Goal: Task Accomplishment & Management: Manage account settings

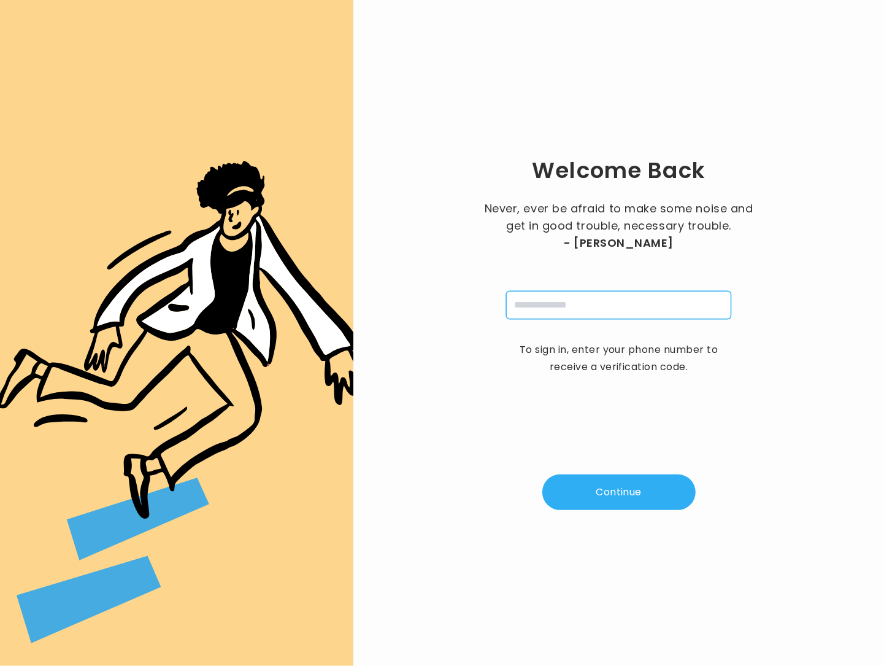
click at [531, 300] on input "tel" at bounding box center [618, 305] width 225 height 28
type input "**********"
click at [619, 503] on button "Continue" at bounding box center [618, 492] width 153 height 36
type input "*"
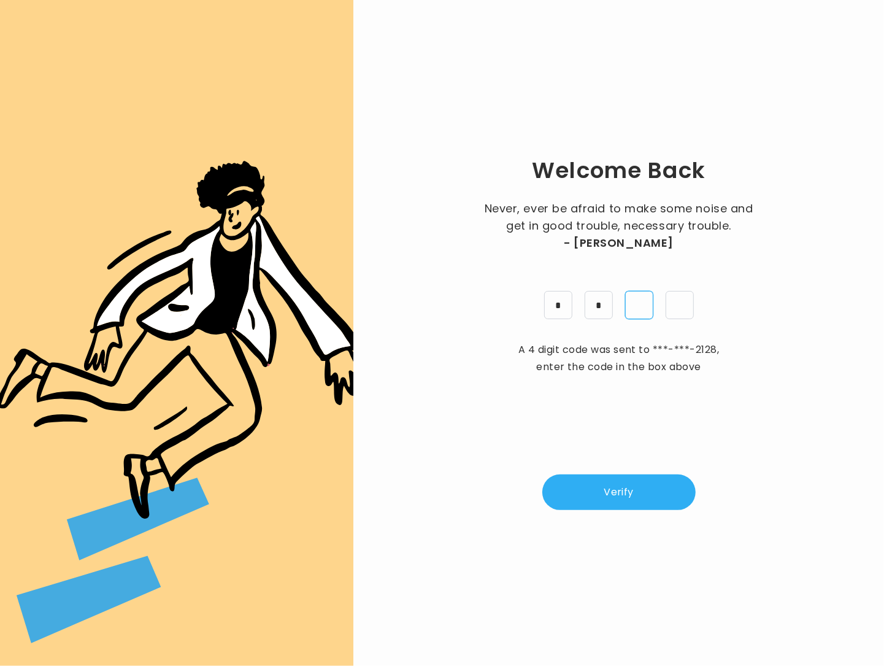
type input "*"
click at [652, 477] on button "Verify" at bounding box center [618, 492] width 153 height 36
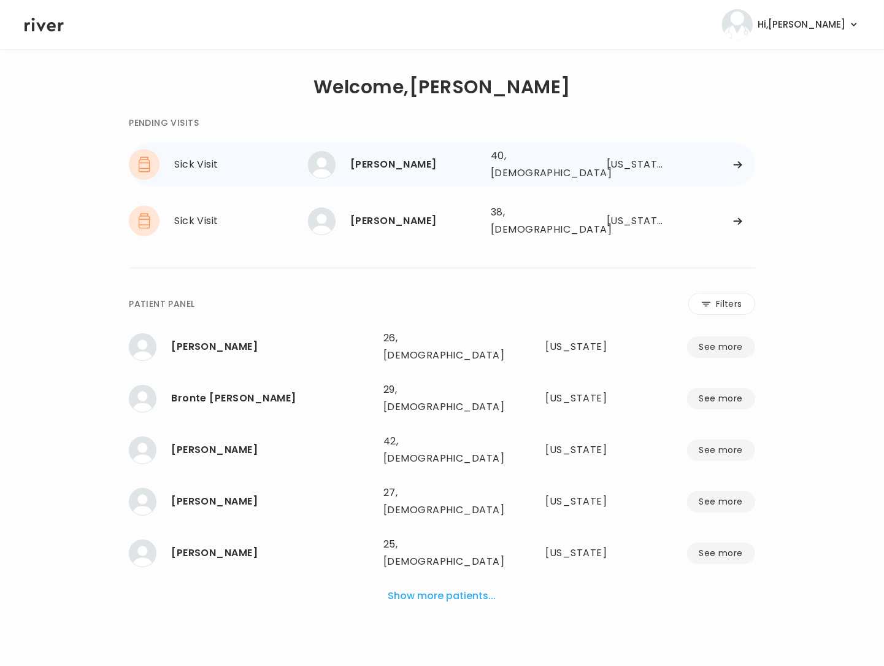
click at [631, 161] on div "[US_STATE]" at bounding box center [635, 164] width 57 height 17
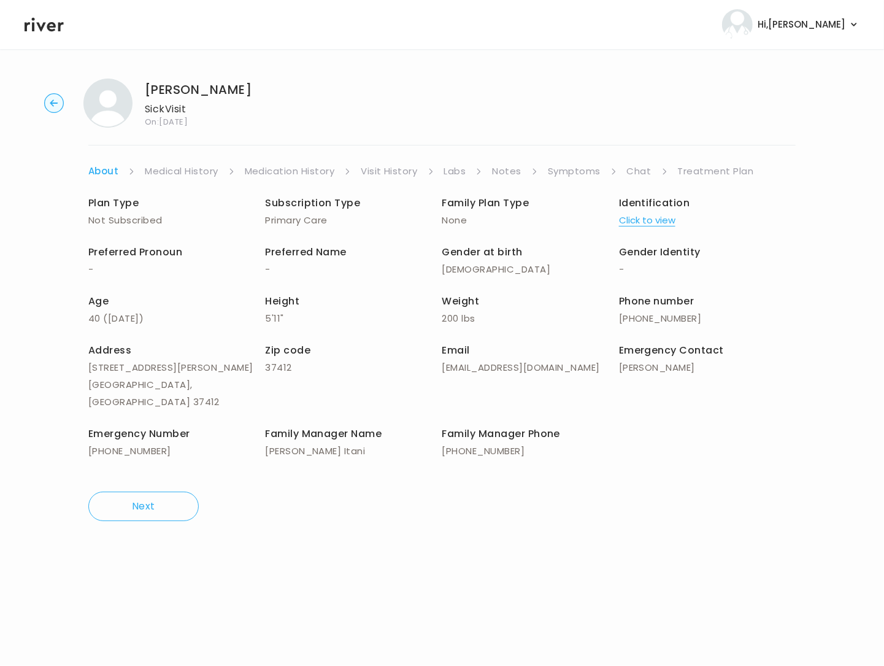
click at [714, 172] on link "Treatment Plan" at bounding box center [716, 171] width 76 height 17
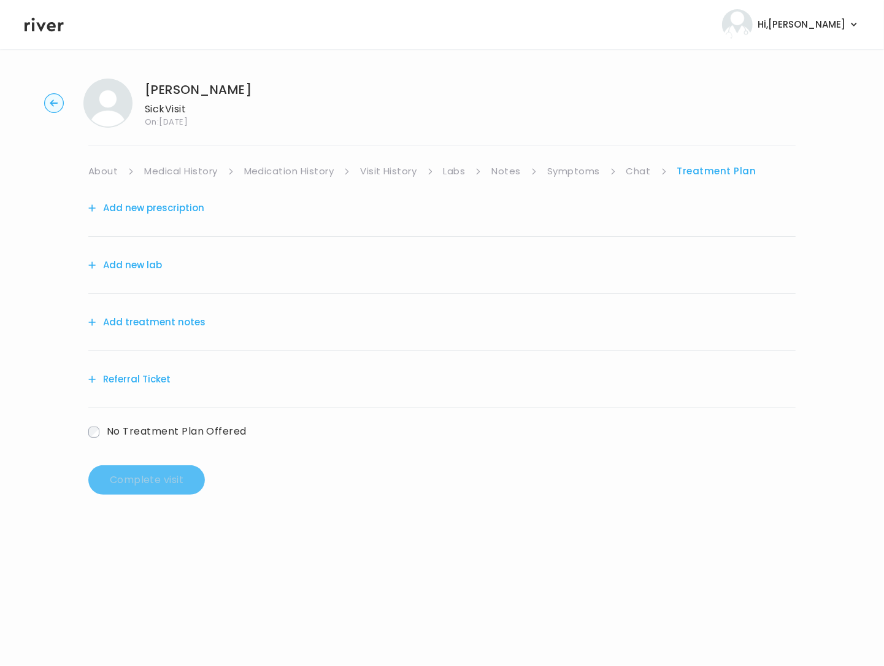
click at [583, 170] on link "Symptoms" at bounding box center [573, 171] width 53 height 17
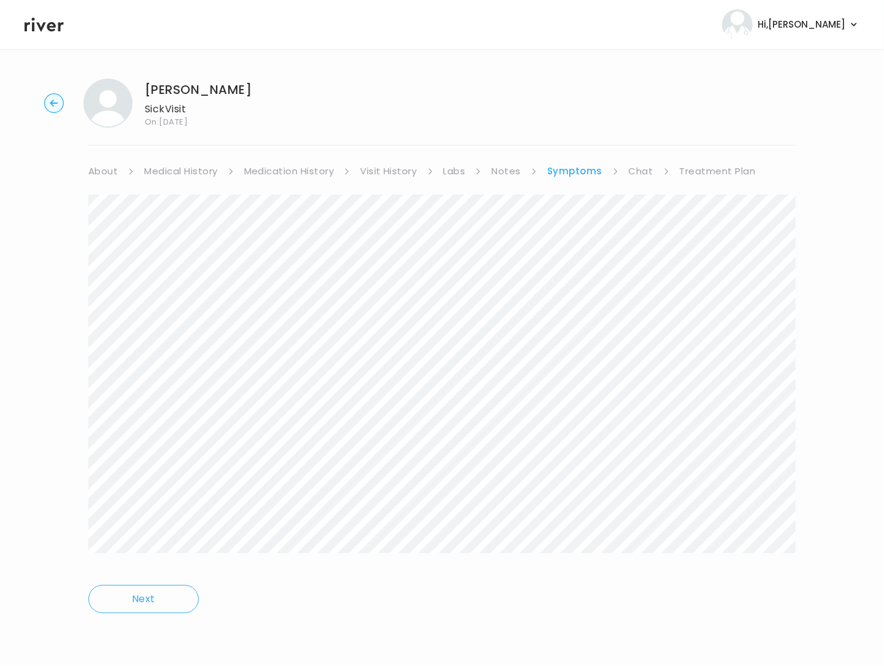
click at [696, 167] on link "Treatment Plan" at bounding box center [718, 171] width 76 height 17
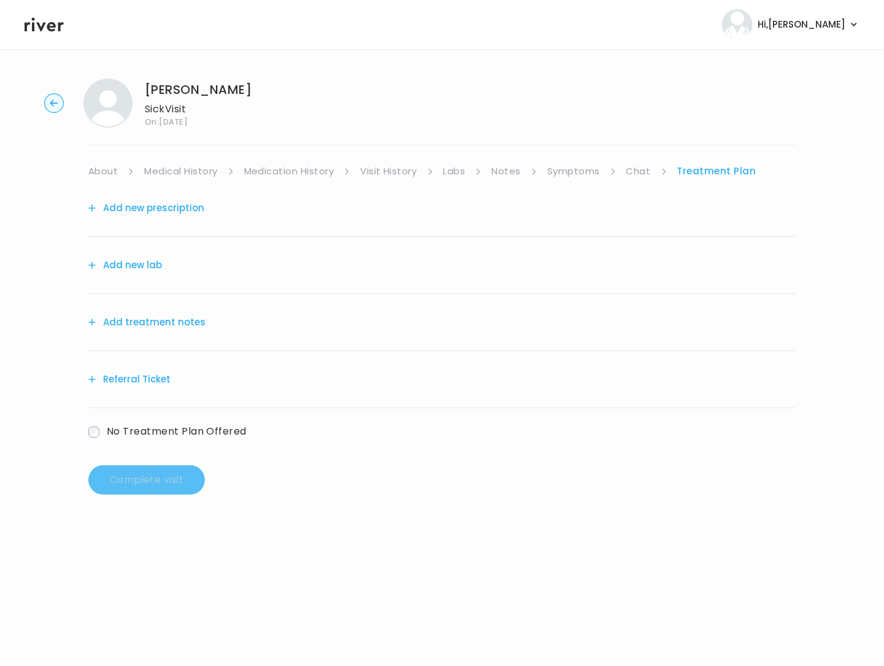
click at [147, 317] on button "Add treatment notes" at bounding box center [146, 321] width 117 height 17
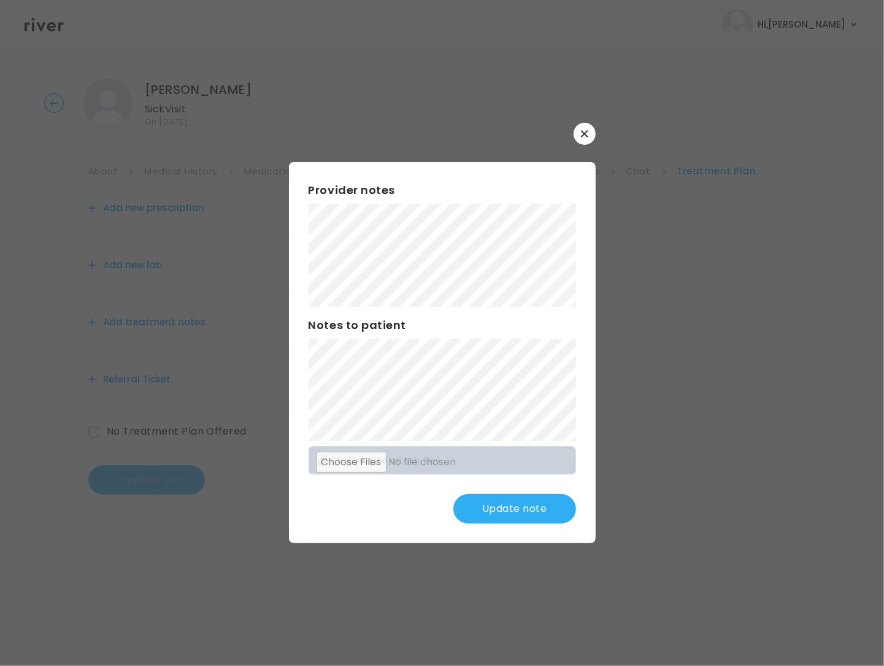
click at [551, 516] on button "Update note" at bounding box center [514, 508] width 123 height 29
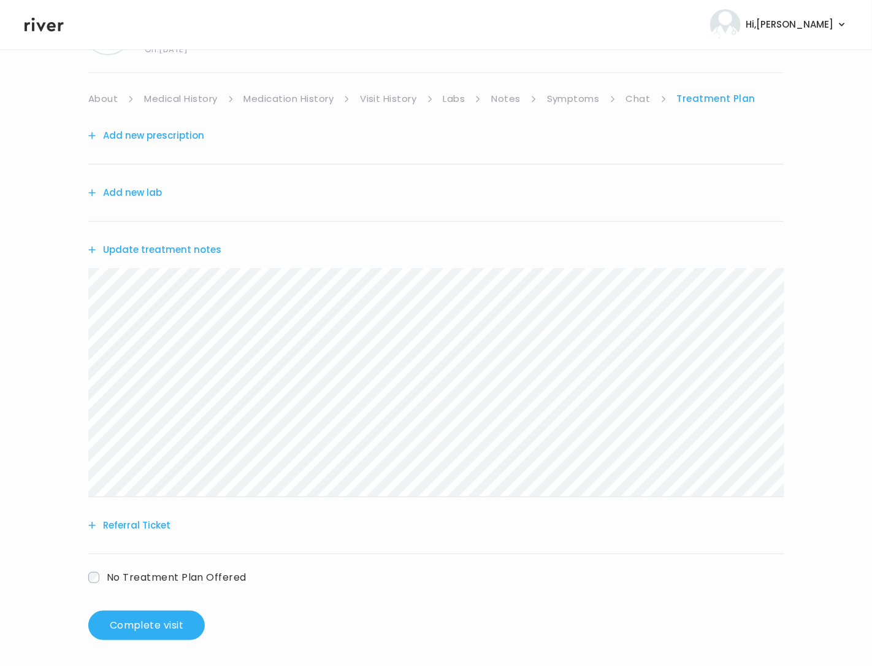
scroll to position [77, 0]
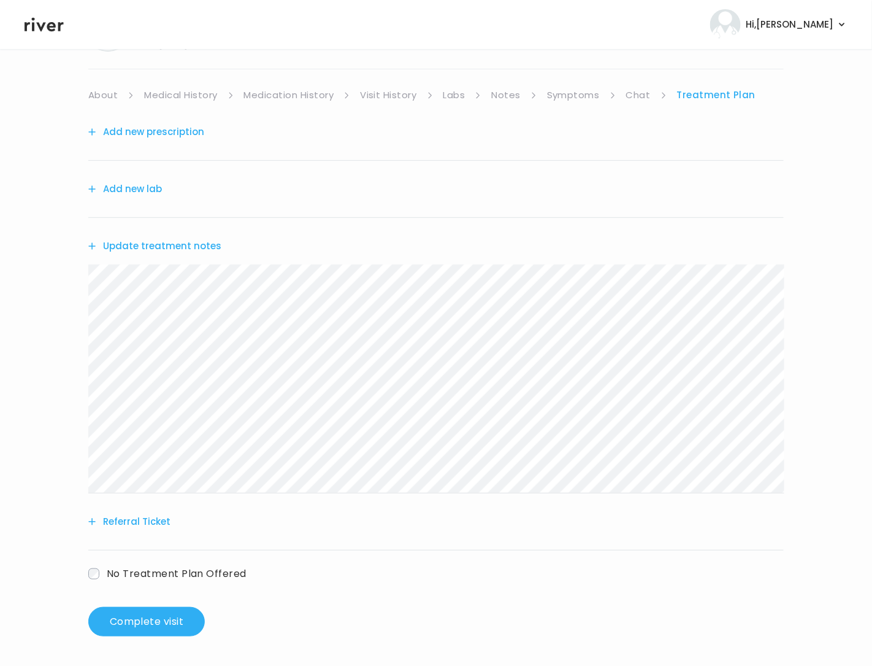
click at [148, 136] on button "Add new prescription" at bounding box center [146, 131] width 116 height 17
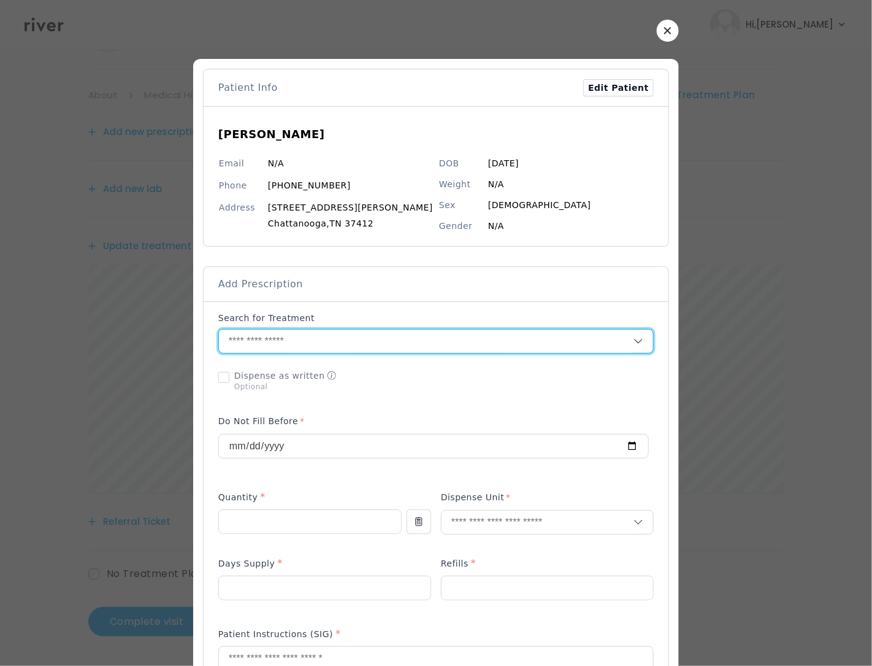
click at [263, 345] on input "text" at bounding box center [426, 340] width 415 height 23
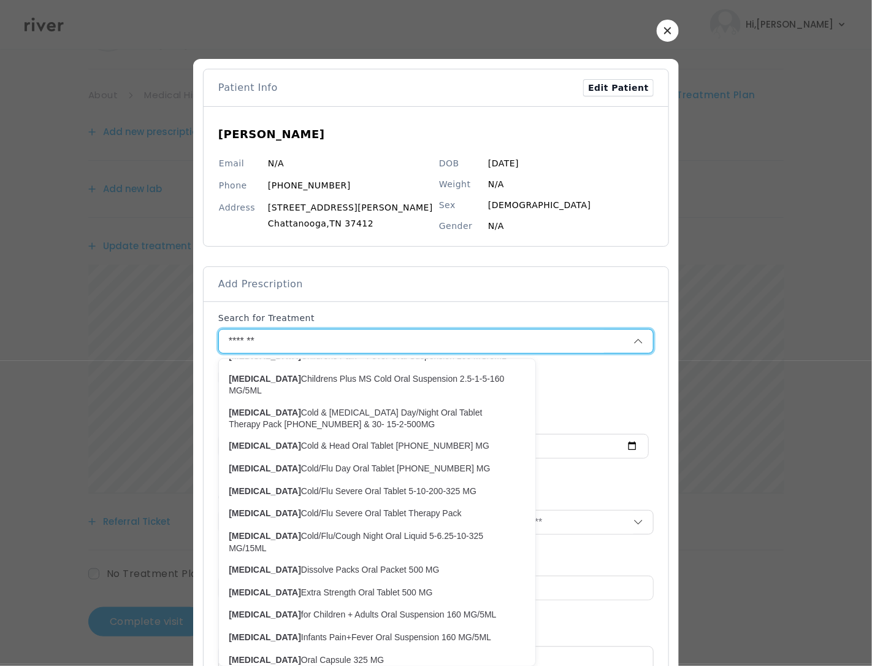
scroll to position [274, 0]
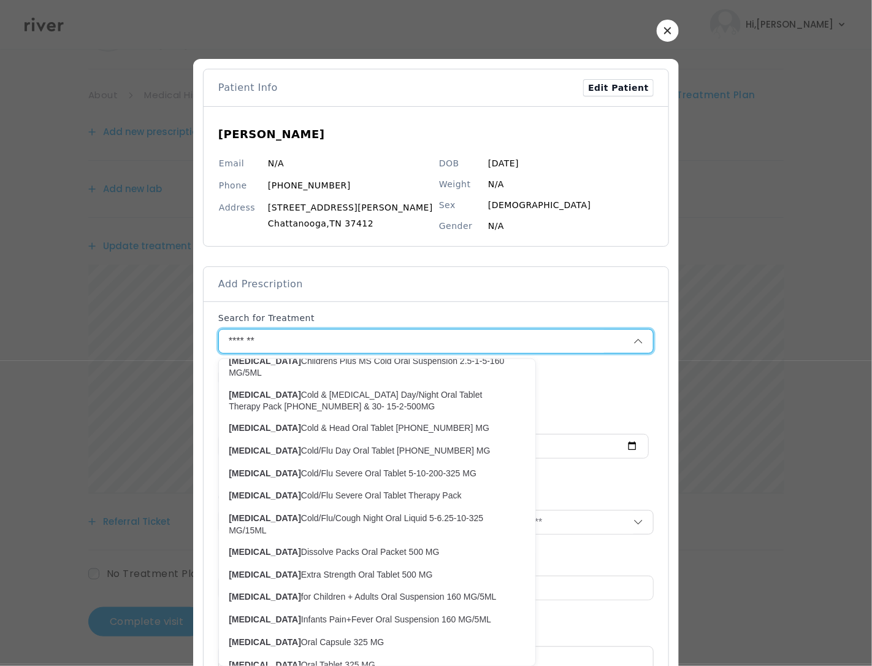
click at [318, 569] on p "Tylenol Extra Strength Oral Tablet 500 MG" at bounding box center [370, 575] width 282 height 12
type input "**********"
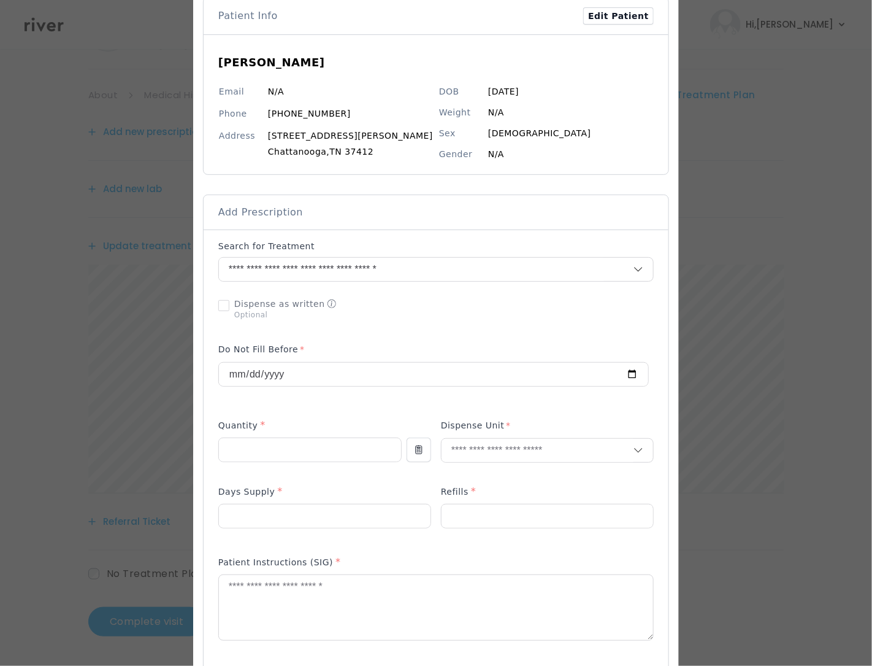
scroll to position [139, 0]
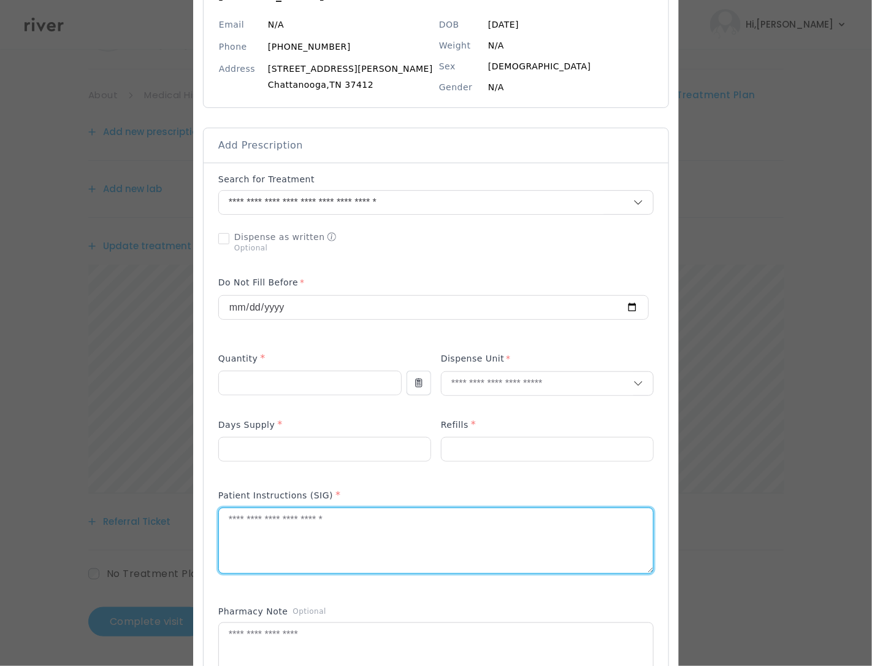
click at [290, 522] on textarea at bounding box center [436, 540] width 434 height 65
paste textarea "**********"
type textarea "**********"
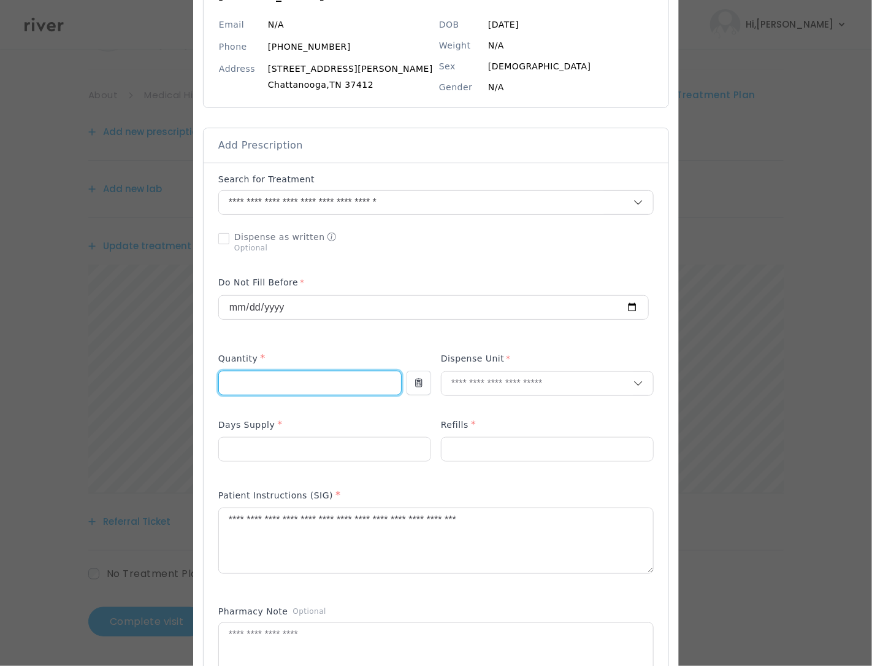
click at [276, 385] on input "number" at bounding box center [310, 382] width 182 height 23
type input "**"
click at [488, 380] on input "text" at bounding box center [538, 383] width 192 height 23
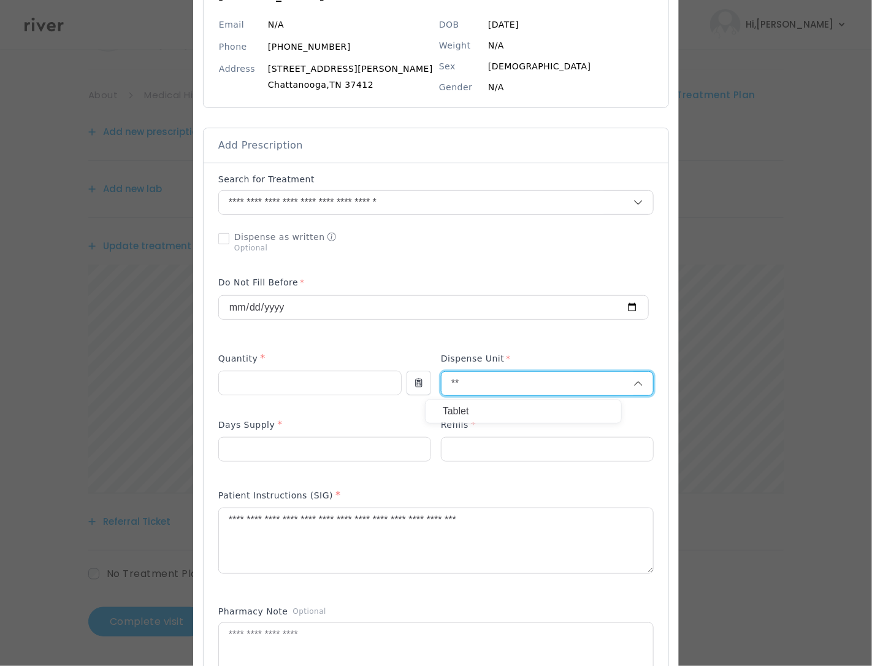
type input "**"
click at [477, 411] on p "Tablet" at bounding box center [523, 411] width 161 height 18
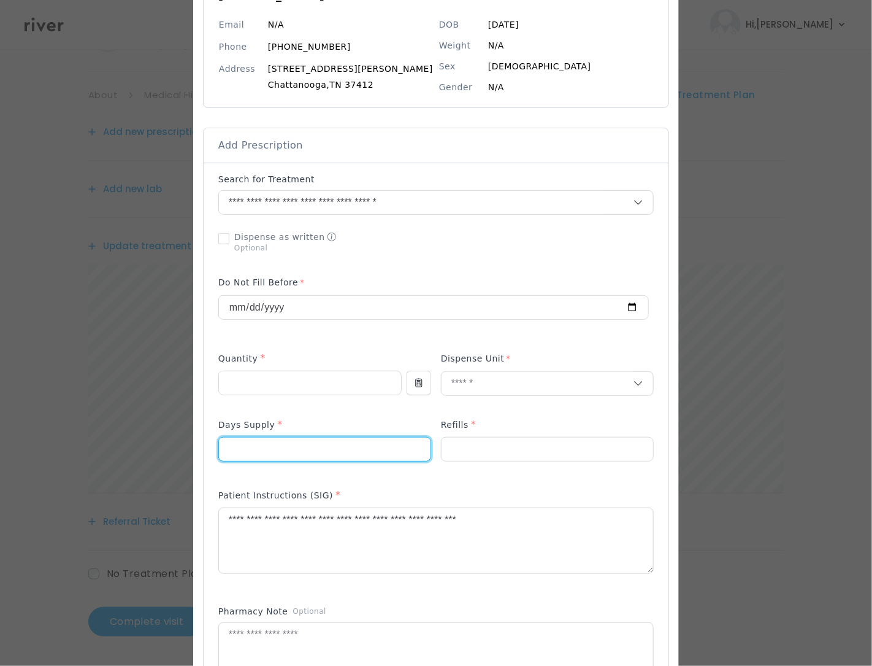
click at [321, 447] on input "number" at bounding box center [325, 448] width 212 height 23
type input "*"
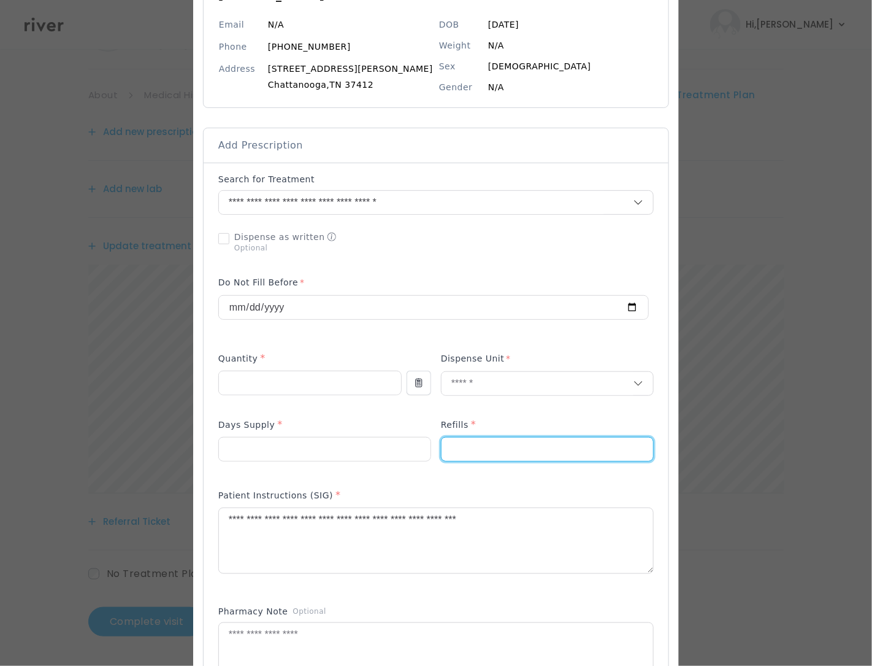
click at [470, 449] on input "number" at bounding box center [548, 448] width 212 height 23
type input "*"
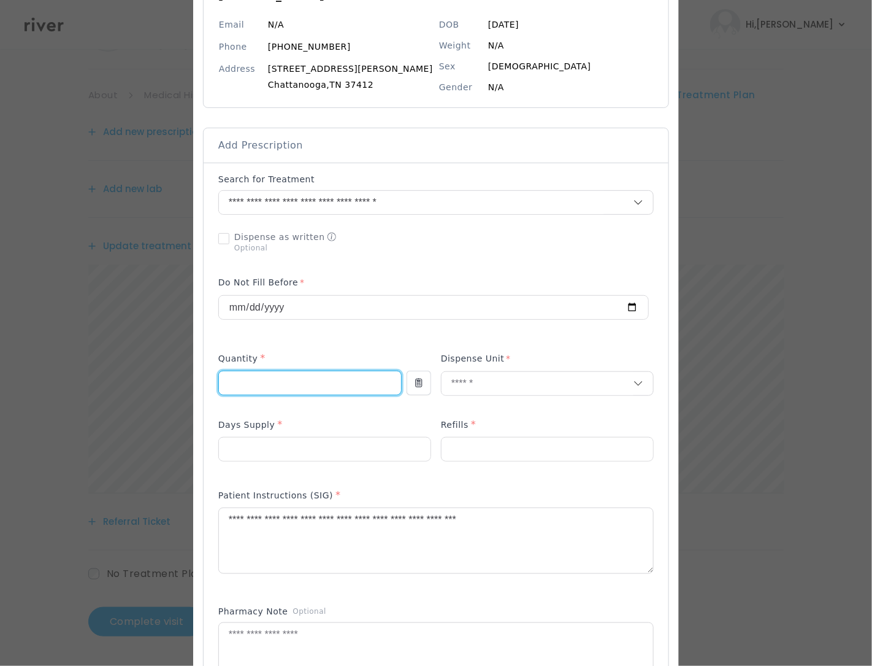
click at [325, 389] on input "**" at bounding box center [310, 382] width 182 height 23
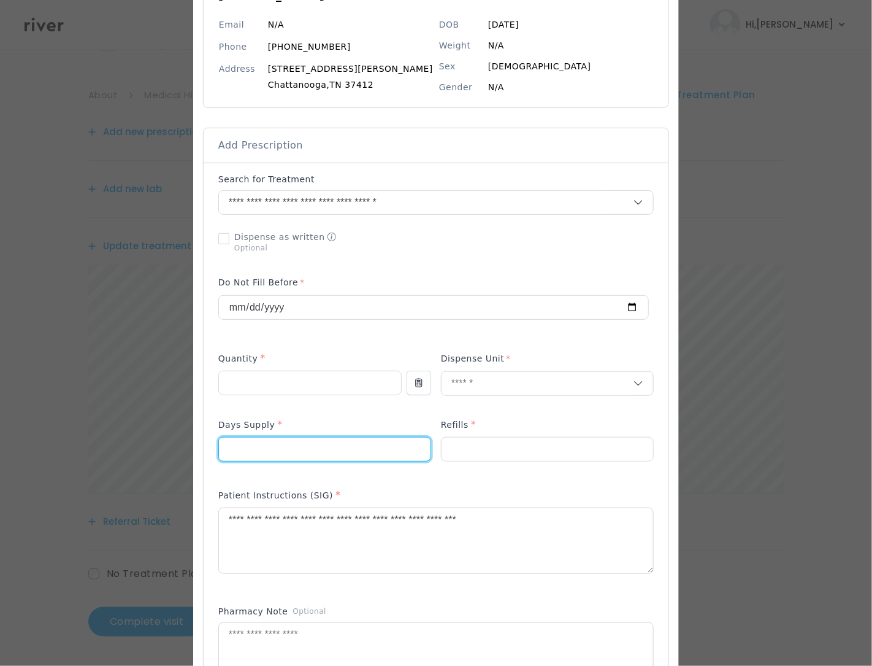
drag, startPoint x: 260, startPoint y: 448, endPoint x: 215, endPoint y: 443, distance: 45.0
click at [216, 443] on div "Add Prescription to Order" at bounding box center [436, 473] width 465 height 620
click at [313, 413] on div "Add Prescription to Order" at bounding box center [435, 473] width 435 height 600
click at [244, 447] on input "**" at bounding box center [325, 448] width 212 height 23
click at [260, 448] on input "**" at bounding box center [325, 448] width 212 height 23
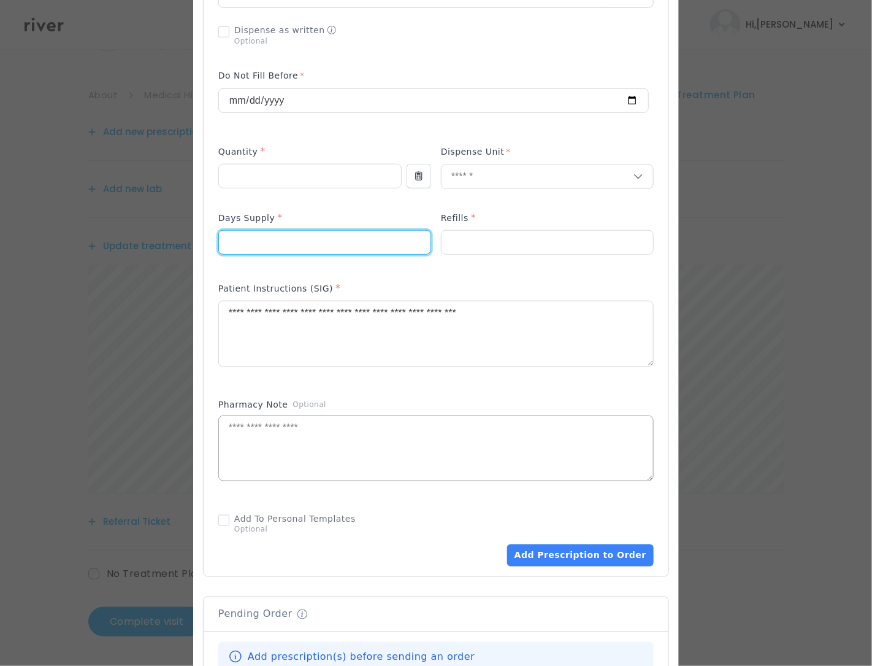
scroll to position [348, 0]
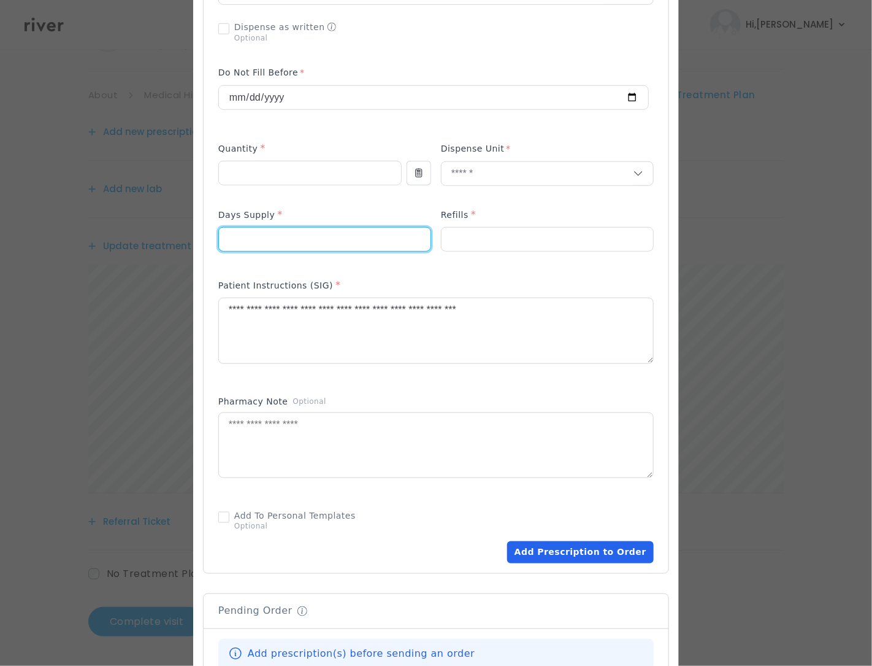
type input "*"
click at [557, 547] on button "Add Prescription to Order" at bounding box center [580, 552] width 147 height 22
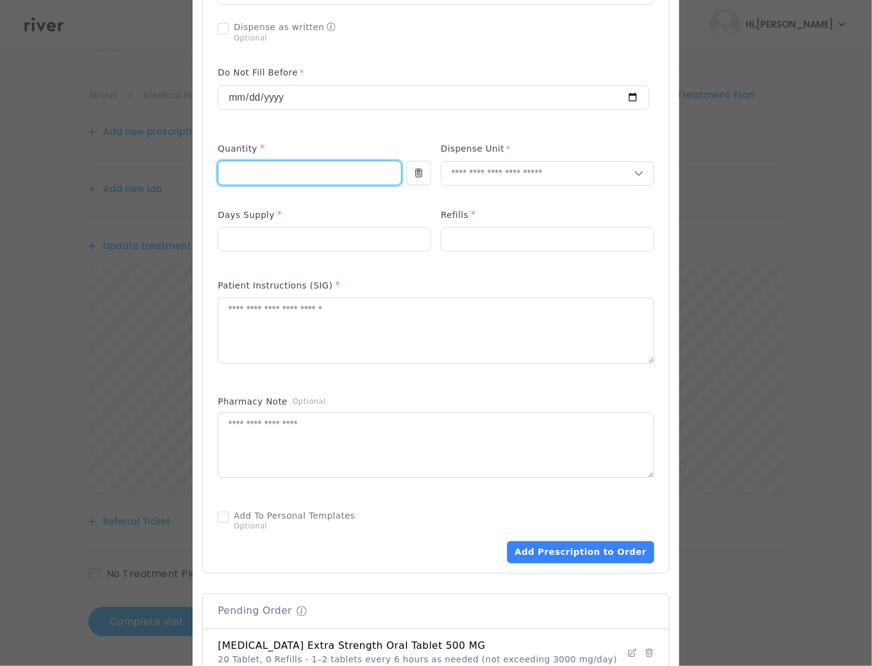
click at [282, 165] on input "number" at bounding box center [309, 172] width 183 height 23
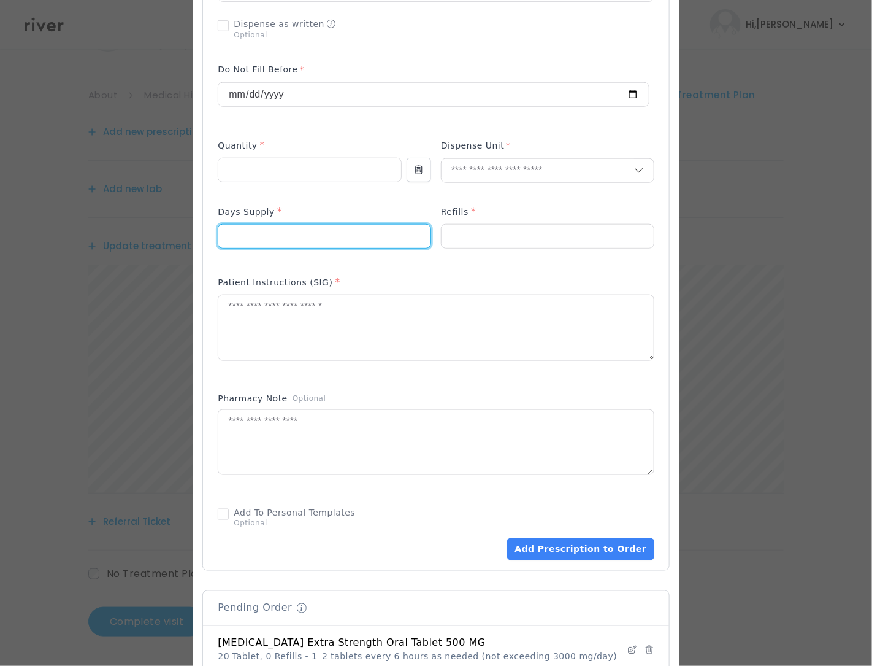
drag, startPoint x: 249, startPoint y: 240, endPoint x: 269, endPoint y: 208, distance: 38.3
click at [248, 240] on input "number" at bounding box center [324, 235] width 212 height 23
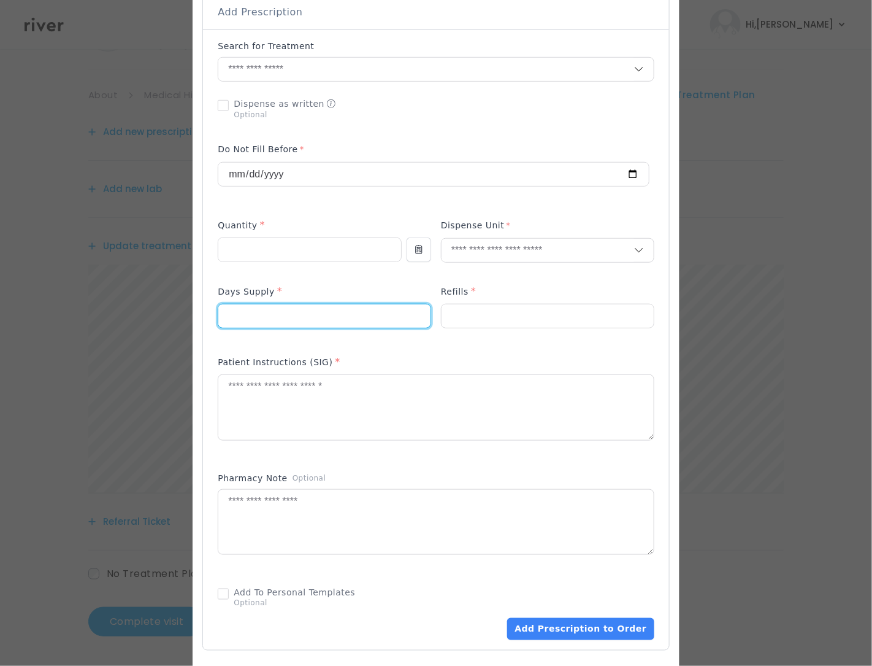
scroll to position [224, 0]
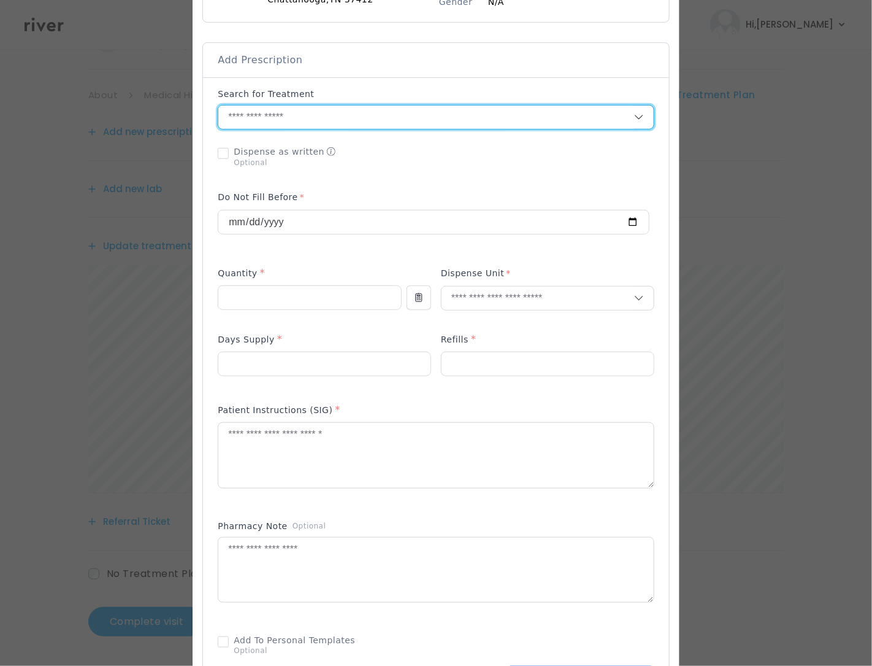
click at [271, 117] on input "text" at bounding box center [425, 117] width 415 height 23
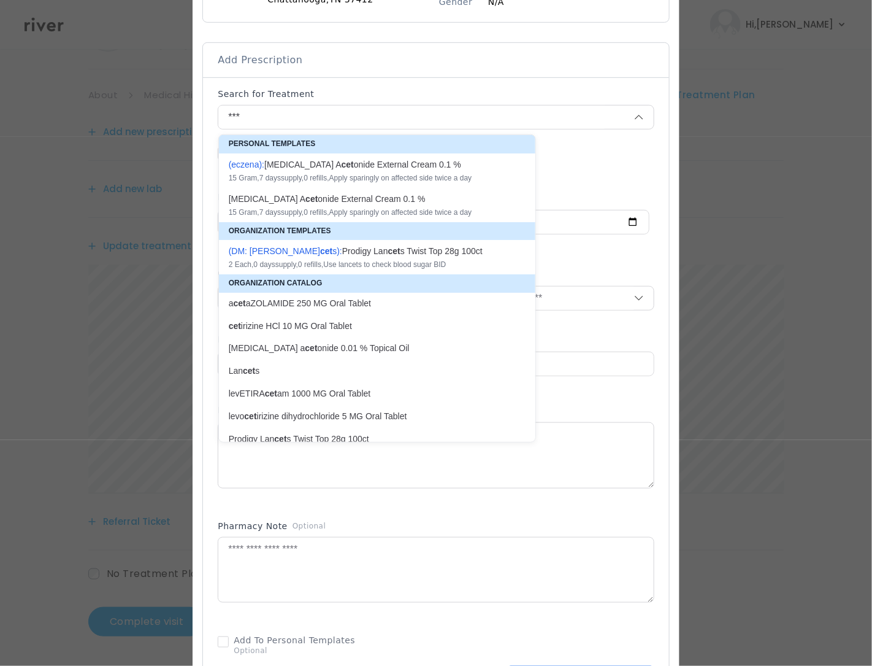
click at [323, 328] on p "cet irizine HCl 10 MG Oral Tablet" at bounding box center [370, 326] width 282 height 12
type input "**********"
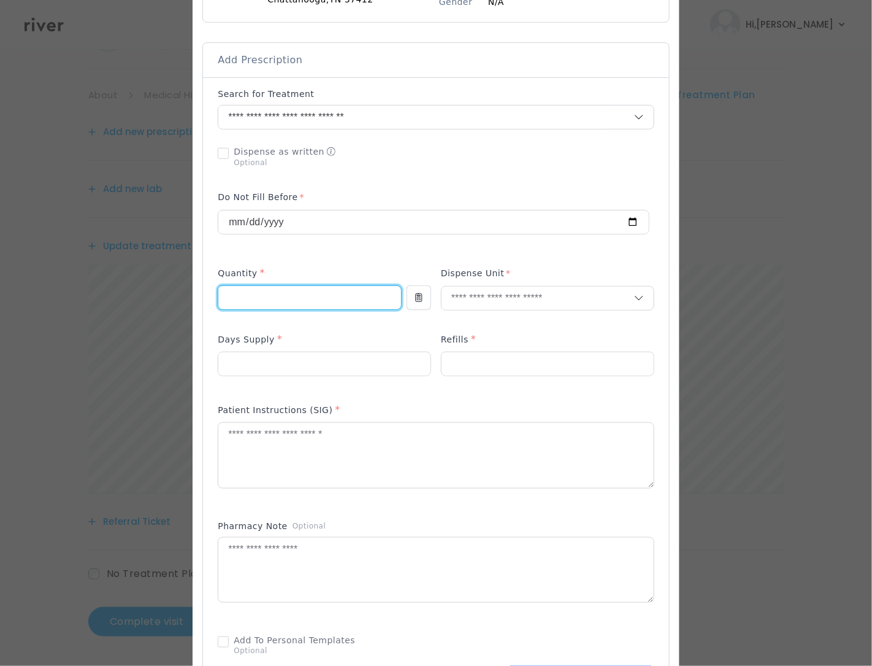
click at [274, 298] on input "number" at bounding box center [309, 297] width 183 height 23
type input "**"
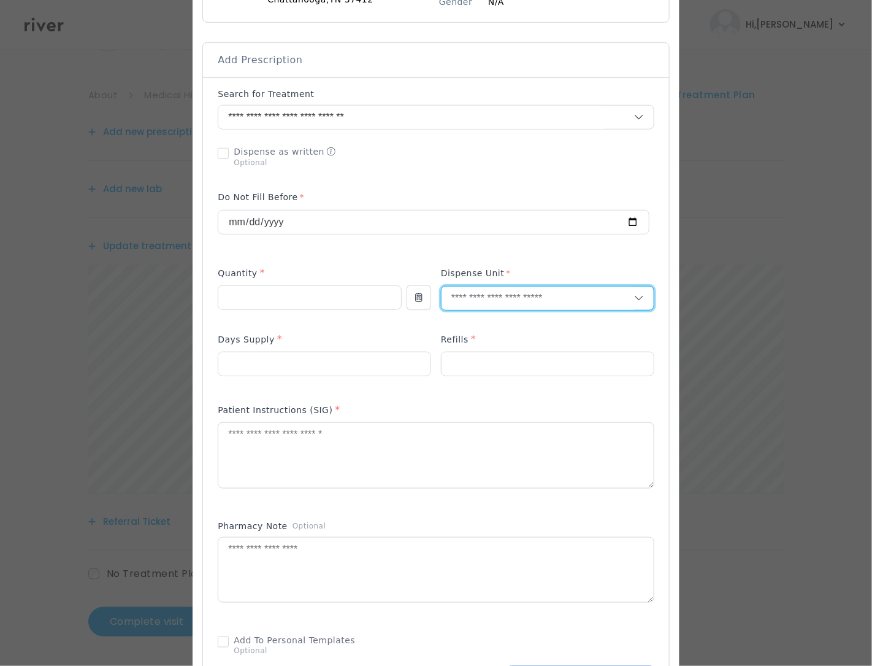
click at [499, 295] on input "text" at bounding box center [538, 297] width 193 height 23
type input "**"
click at [477, 326] on p "Tablet" at bounding box center [525, 326] width 163 height 18
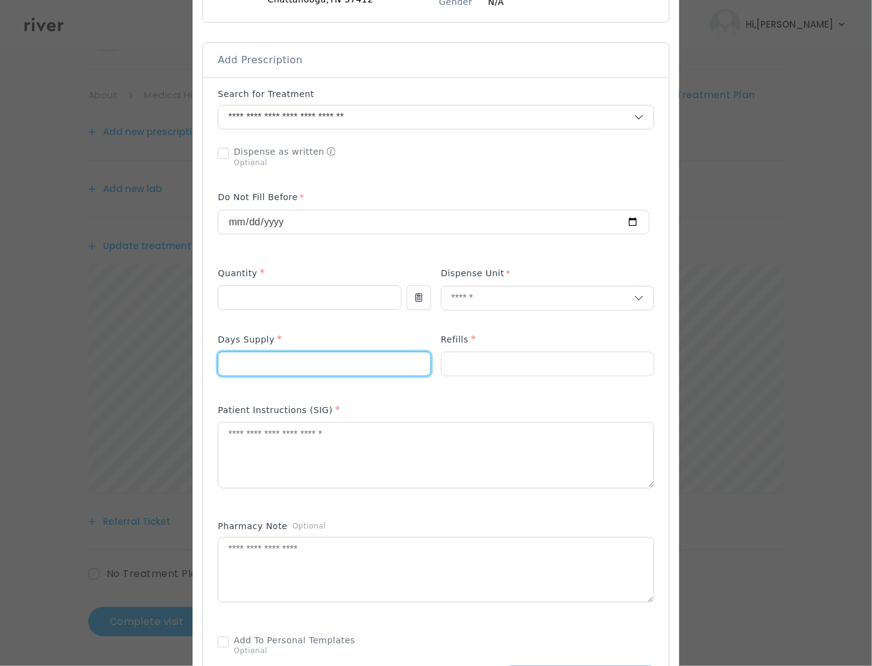
click at [326, 361] on input "number" at bounding box center [324, 363] width 212 height 23
type input "**"
click at [483, 363] on input "number" at bounding box center [548, 363] width 212 height 23
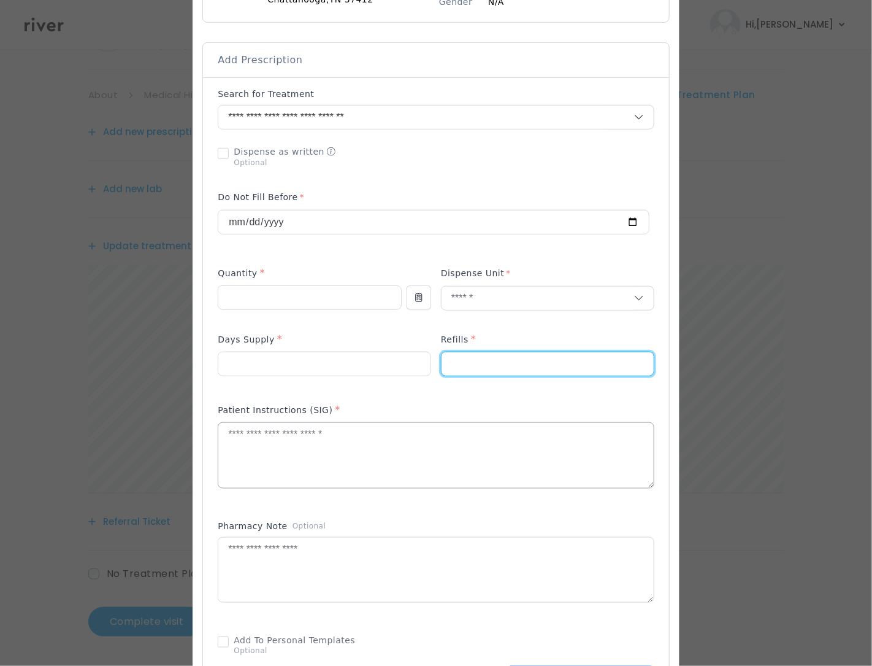
type input "*"
click at [353, 451] on textarea at bounding box center [435, 455] width 435 height 65
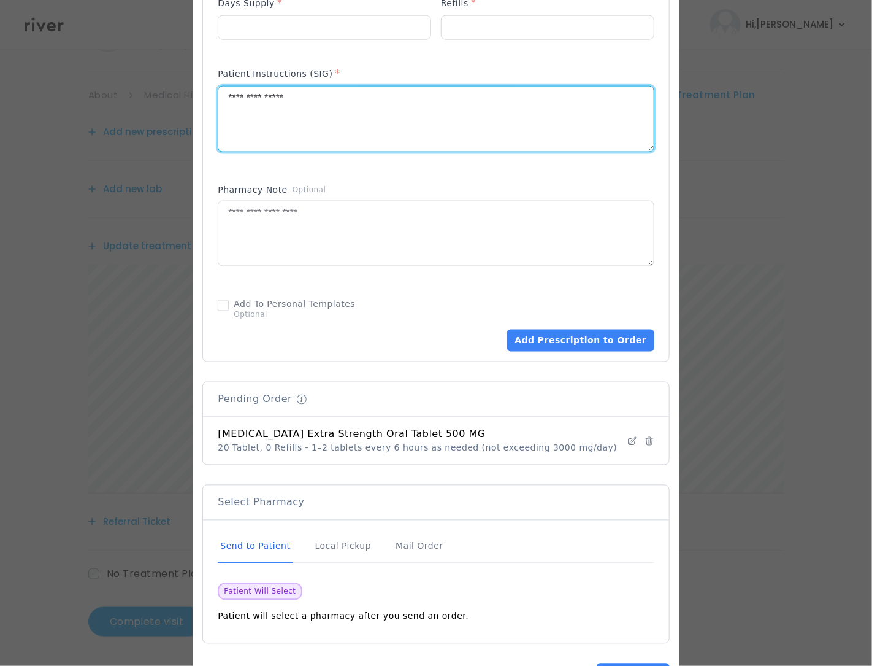
scroll to position [611, 0]
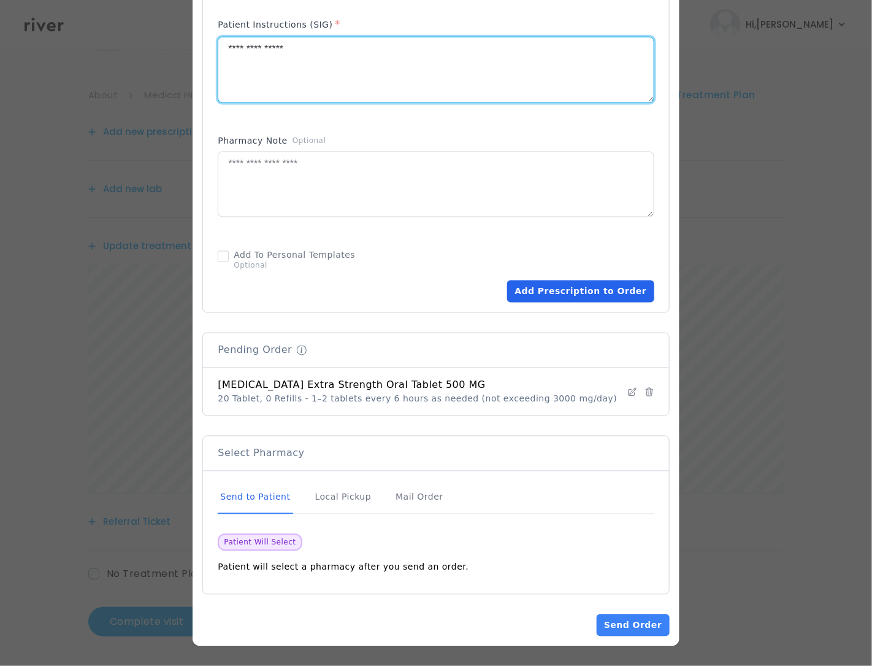
type textarea "**********"
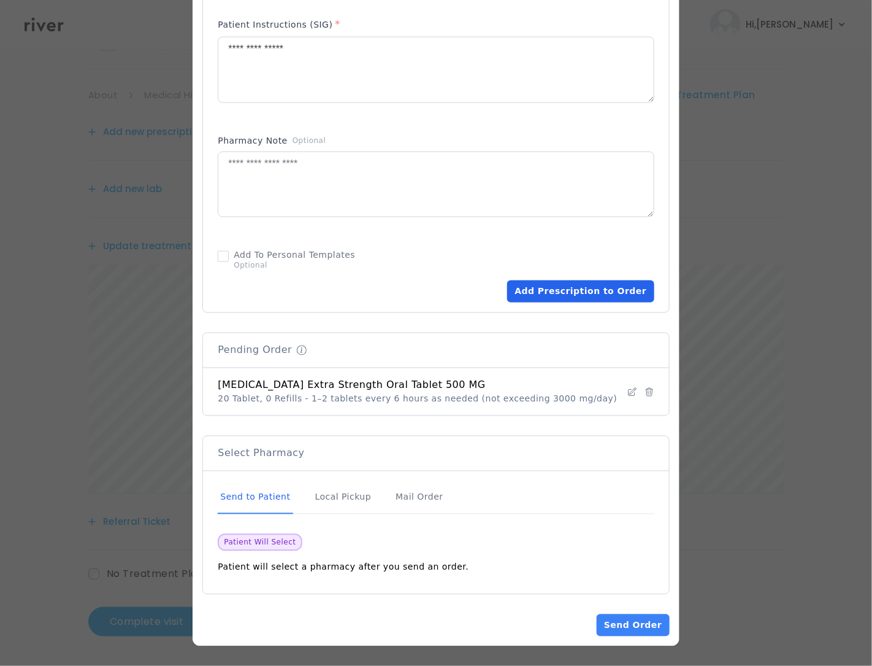
click at [580, 294] on button "Add Prescription to Order" at bounding box center [580, 291] width 147 height 22
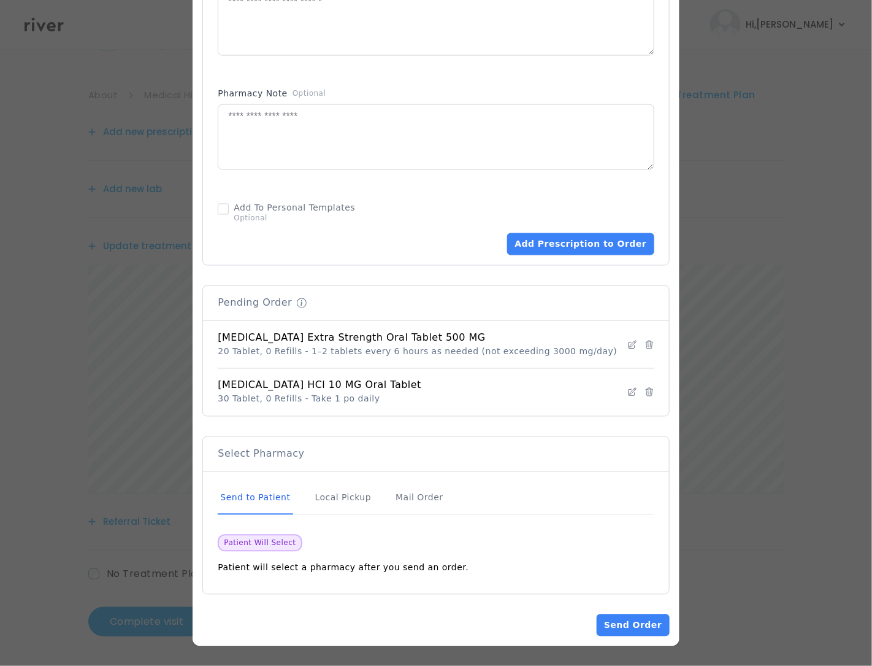
scroll to position [658, 0]
click at [598, 629] on button "Send Order" at bounding box center [633, 625] width 72 height 22
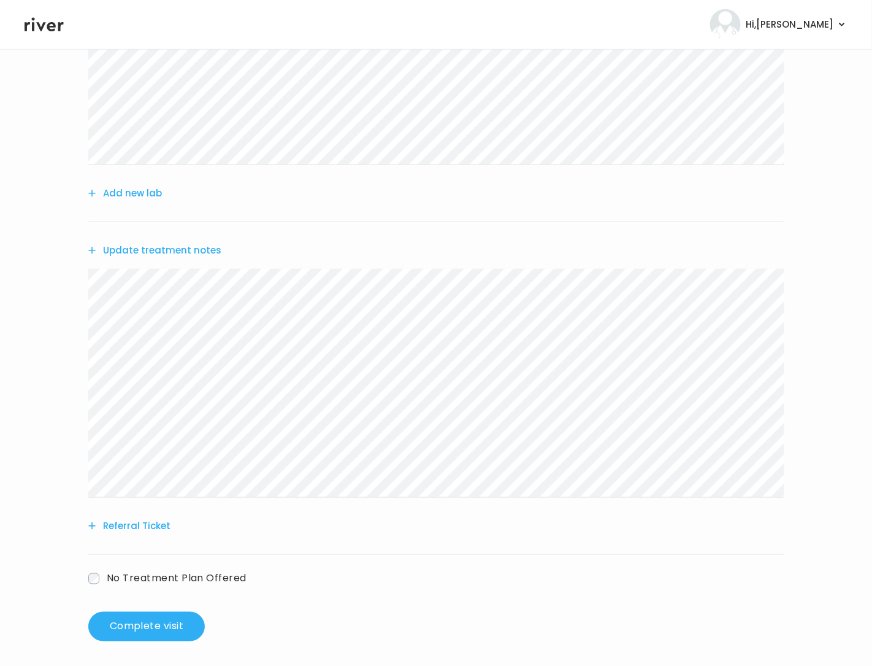
scroll to position [325, 0]
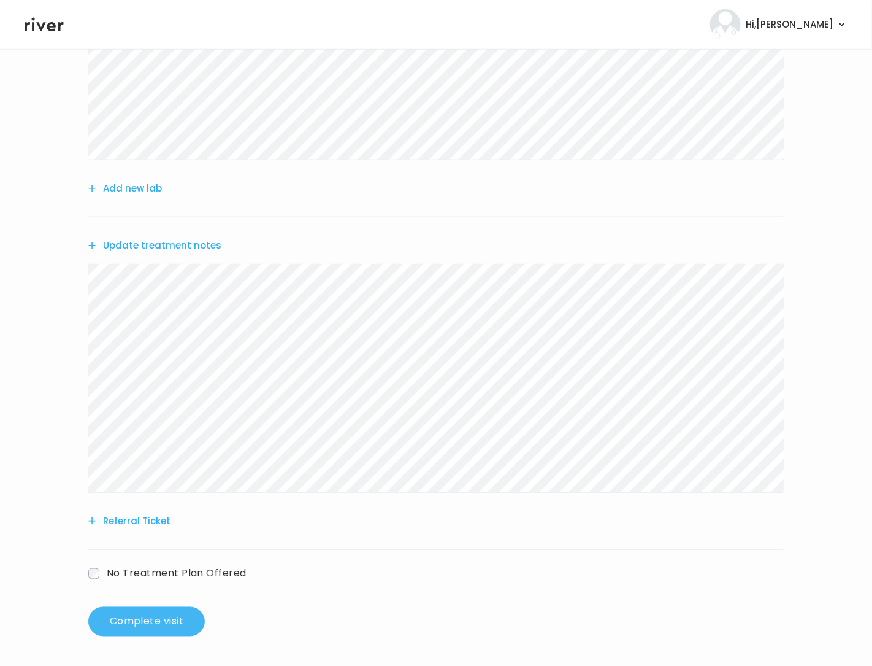
click at [147, 627] on button "Complete visit" at bounding box center [146, 621] width 117 height 29
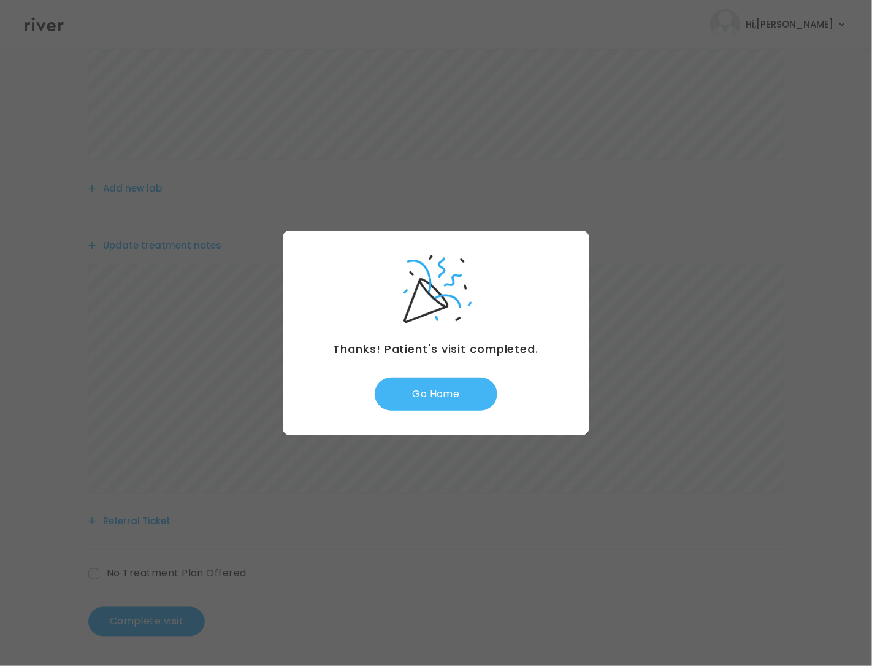
click at [426, 401] on button "Go Home" at bounding box center [436, 393] width 123 height 33
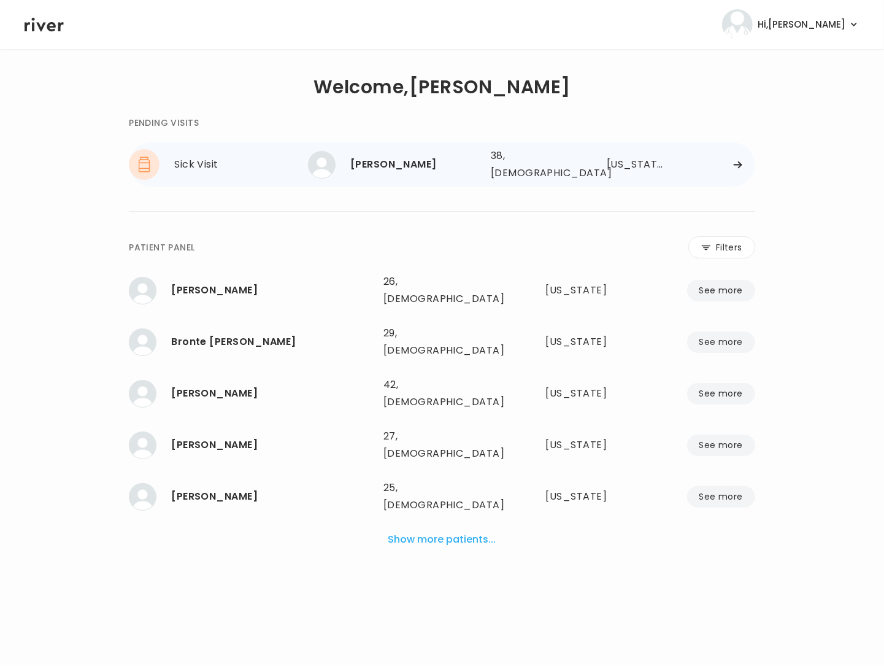
click at [740, 155] on div "[PERSON_NAME] 38, [DEMOGRAPHIC_DATA] See more 38, [DEMOGRAPHIC_DATA] [US_STATE]" at bounding box center [531, 164] width 447 height 39
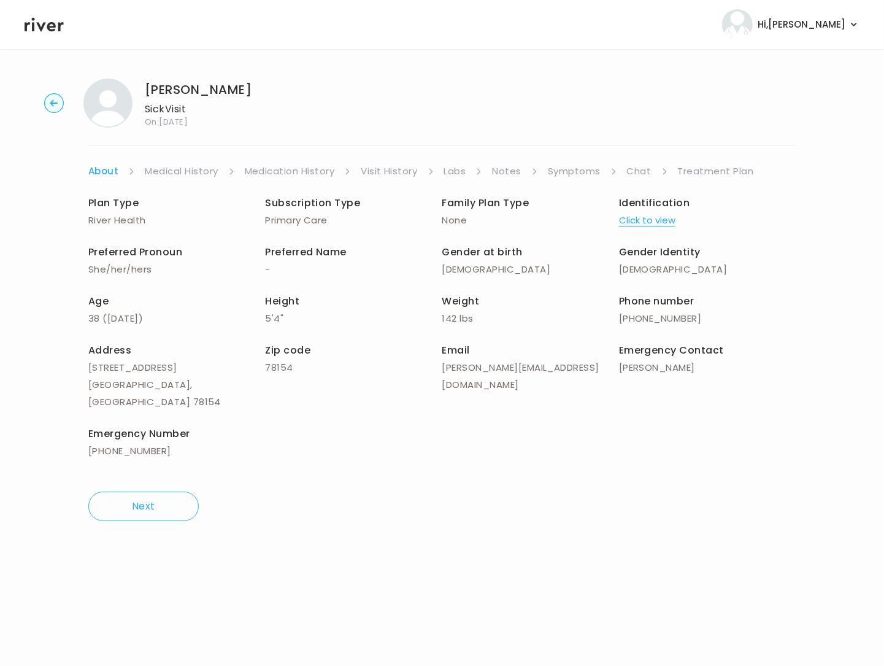
click at [634, 173] on link "Chat" at bounding box center [639, 171] width 25 height 17
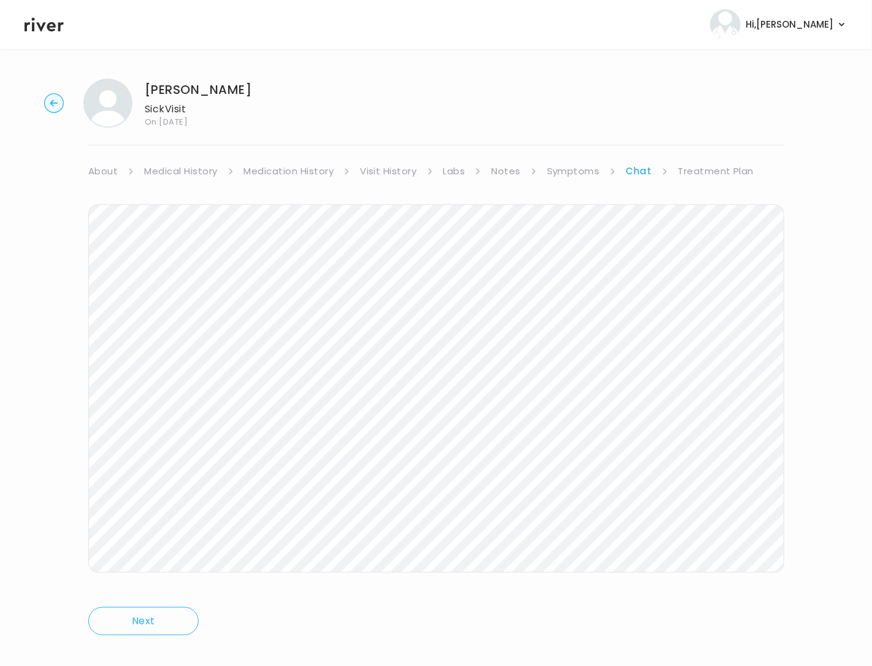
click at [558, 175] on link "Symptoms" at bounding box center [573, 171] width 53 height 17
click at [699, 622] on div "Next" at bounding box center [436, 429] width 696 height 499
click at [707, 175] on link "Treatment Plan" at bounding box center [718, 171] width 76 height 17
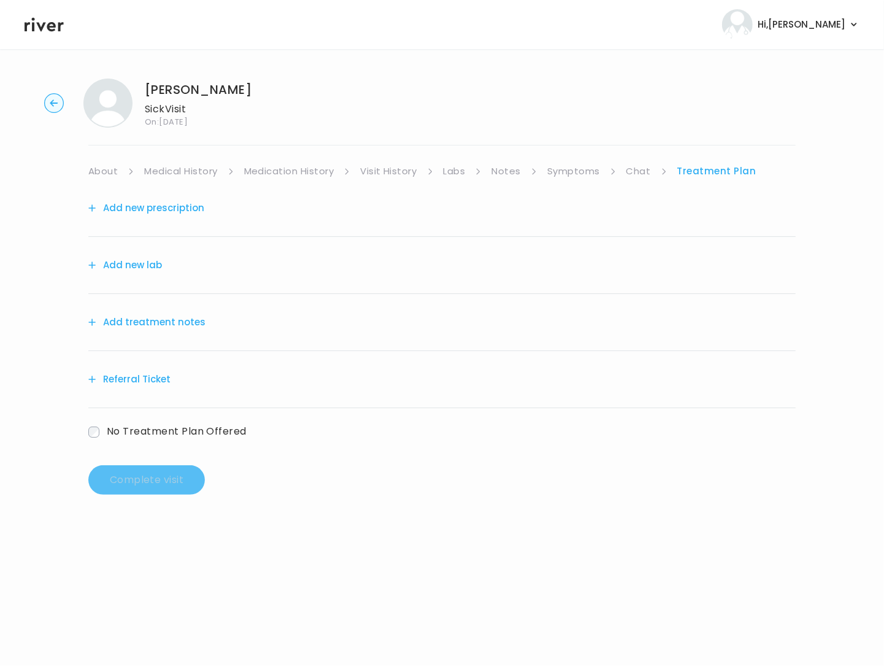
click at [174, 328] on button "Add treatment notes" at bounding box center [146, 321] width 117 height 17
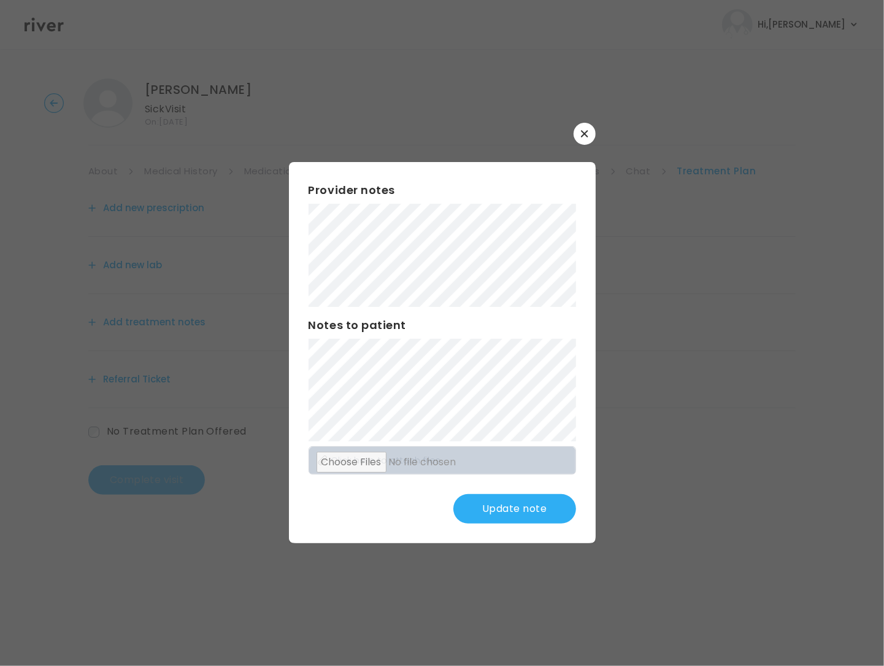
click at [408, 213] on div "Provider notes Notes to patient Click here to attach files Update note" at bounding box center [442, 352] width 307 height 381
drag, startPoint x: 480, startPoint y: 511, endPoint x: 394, endPoint y: 504, distance: 86.2
click at [392, 503] on div "Provider notes Notes to patient Click here to attach files Update note" at bounding box center [442, 352] width 307 height 381
click at [553, 516] on button "Update note" at bounding box center [514, 508] width 123 height 29
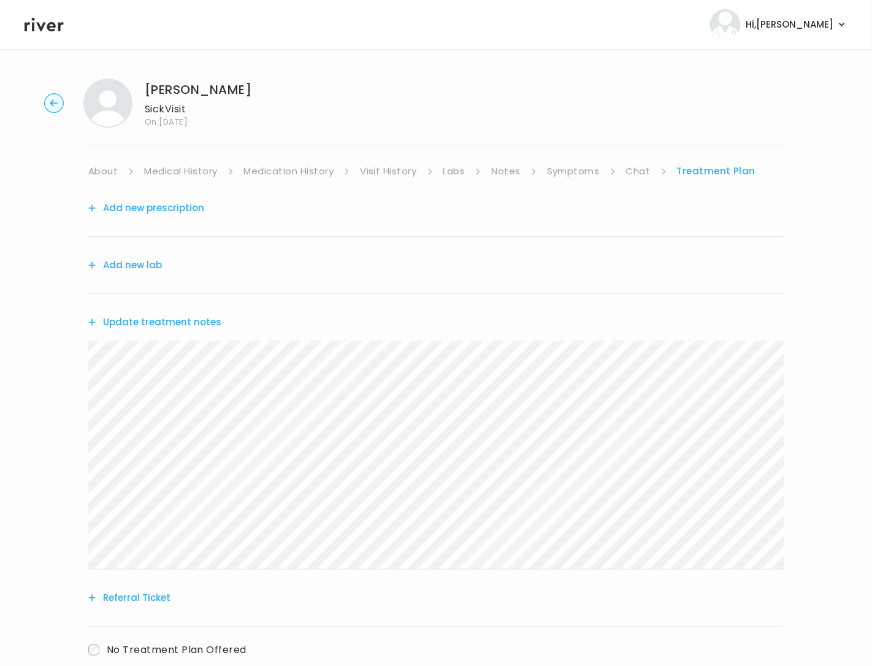
click at [135, 263] on button "Add new lab" at bounding box center [125, 264] width 74 height 17
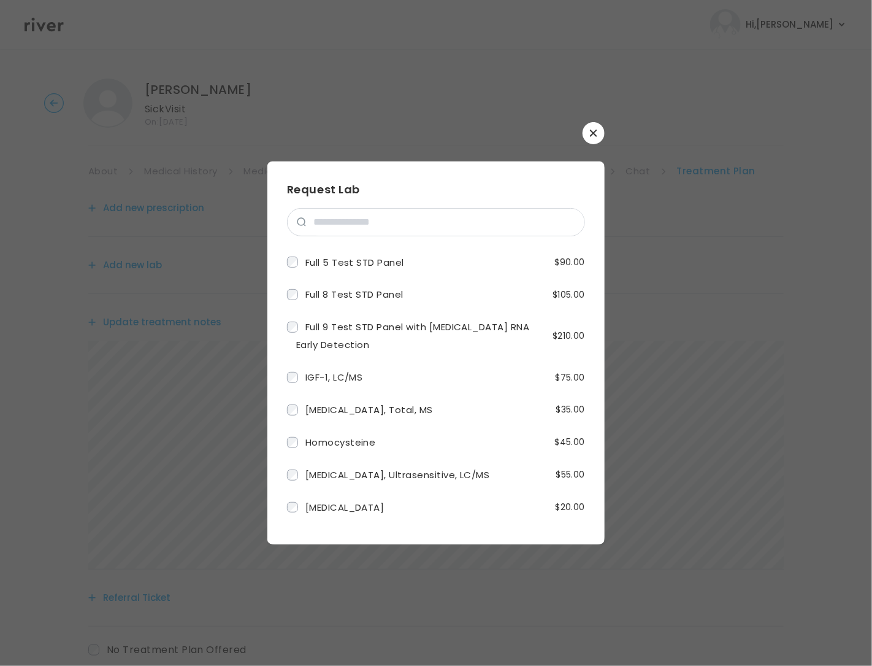
click at [593, 125] on button "button" at bounding box center [594, 133] width 22 height 22
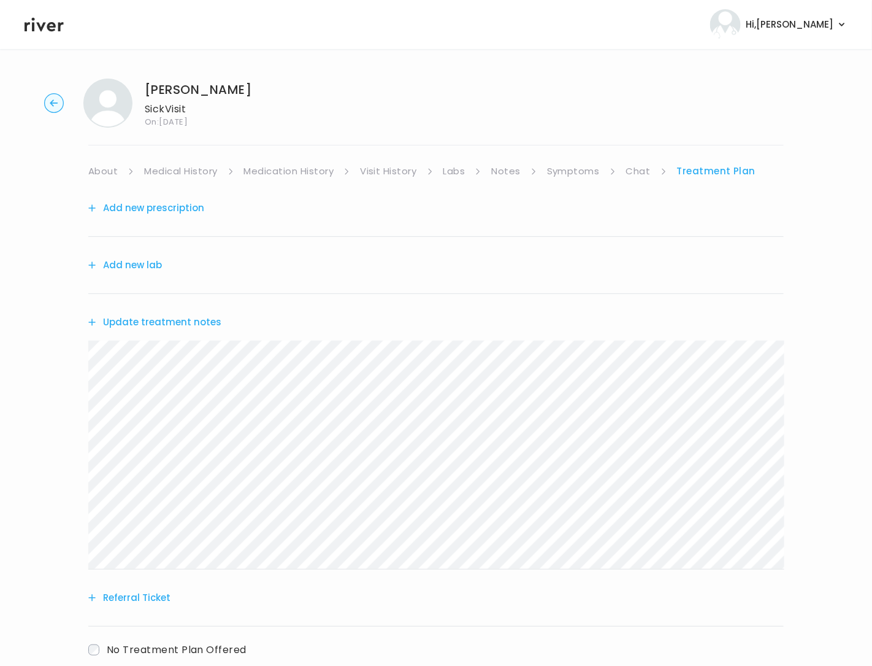
click at [166, 204] on button "Add new prescription" at bounding box center [146, 207] width 116 height 17
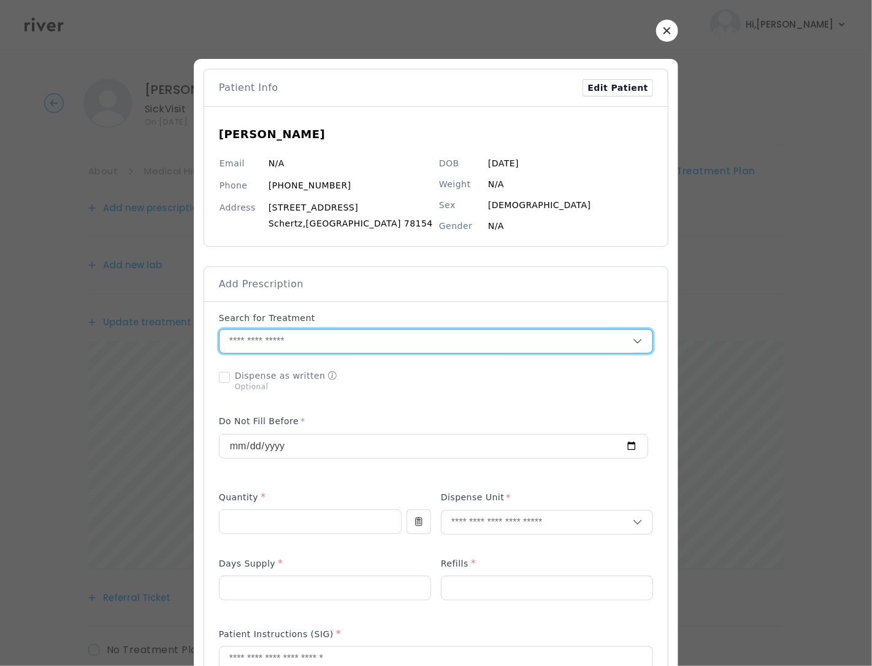
click at [277, 342] on input "text" at bounding box center [426, 340] width 413 height 23
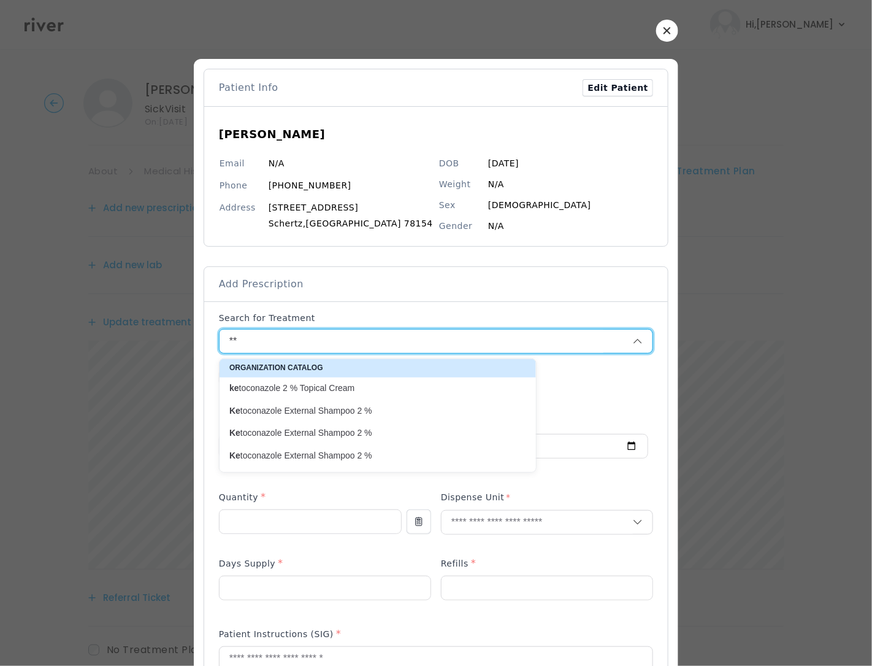
type input "*"
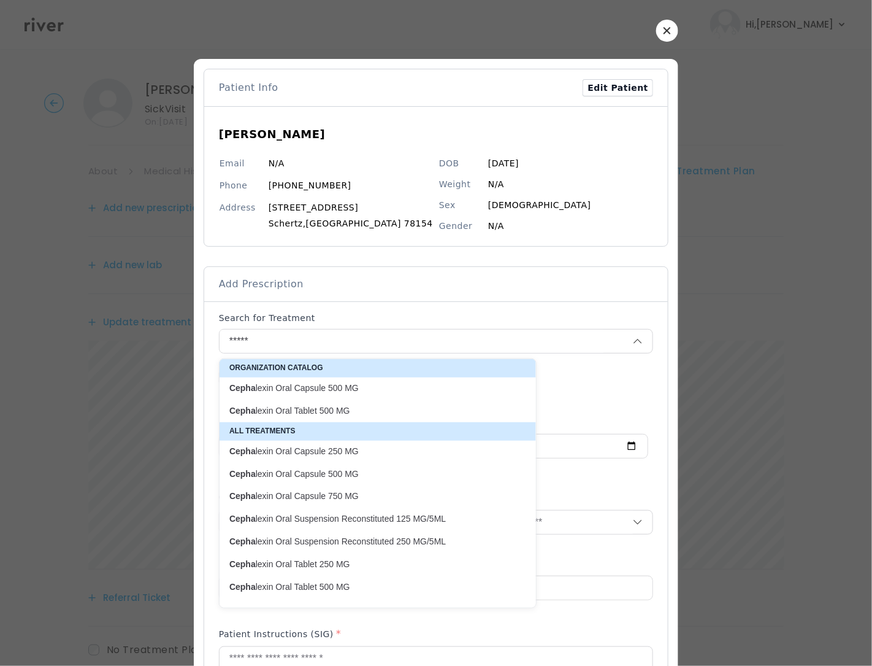
click at [323, 393] on p "Cepha lexin Oral Capsule 500 MG" at bounding box center [370, 388] width 282 height 12
type input "**********"
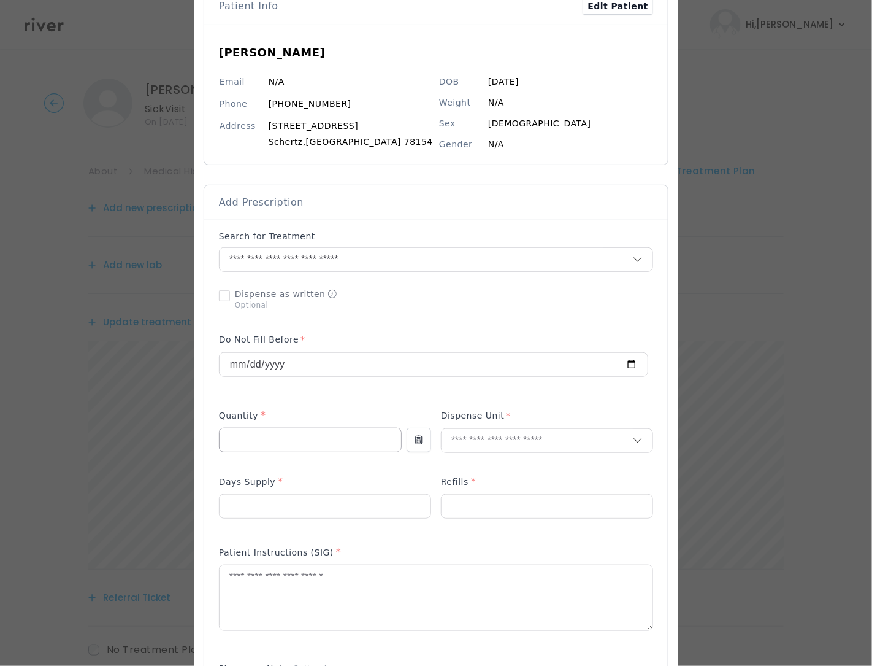
scroll to position [86, 0]
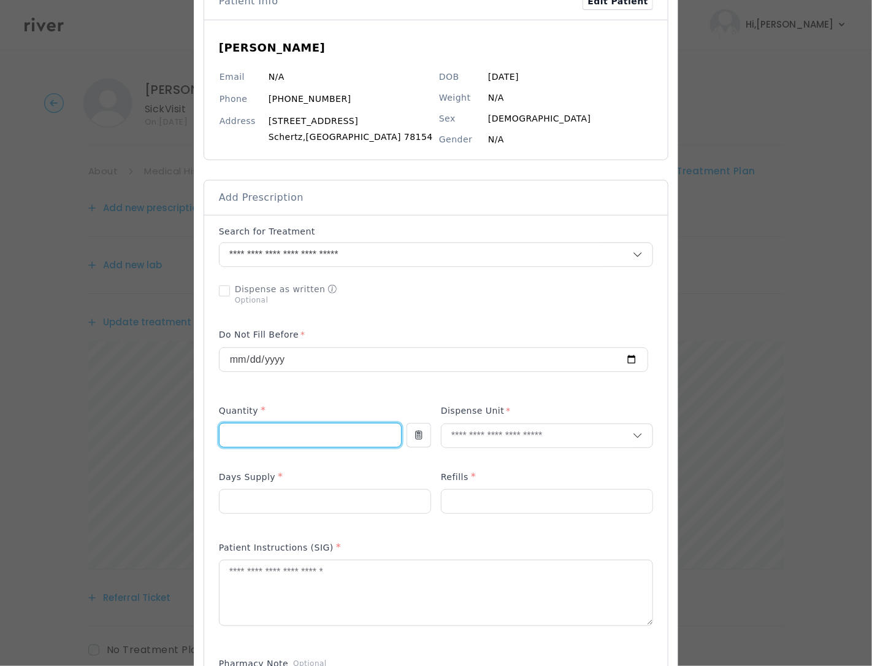
click at [307, 447] on input "number" at bounding box center [311, 434] width 182 height 23
type input "**"
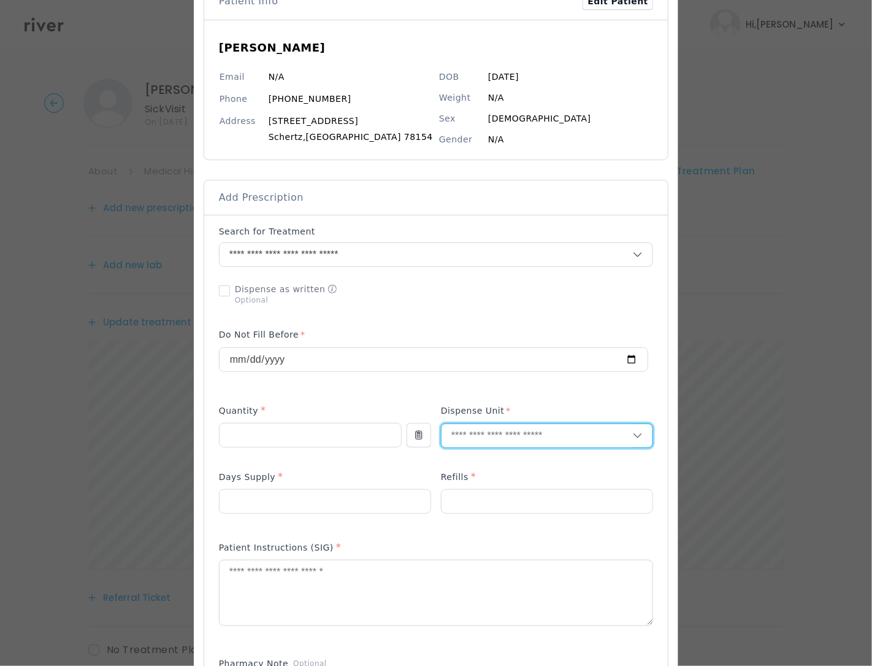
click at [495, 438] on input "text" at bounding box center [537, 435] width 191 height 23
type input "**"
click at [469, 510] on p "Capsule" at bounding box center [523, 509] width 161 height 18
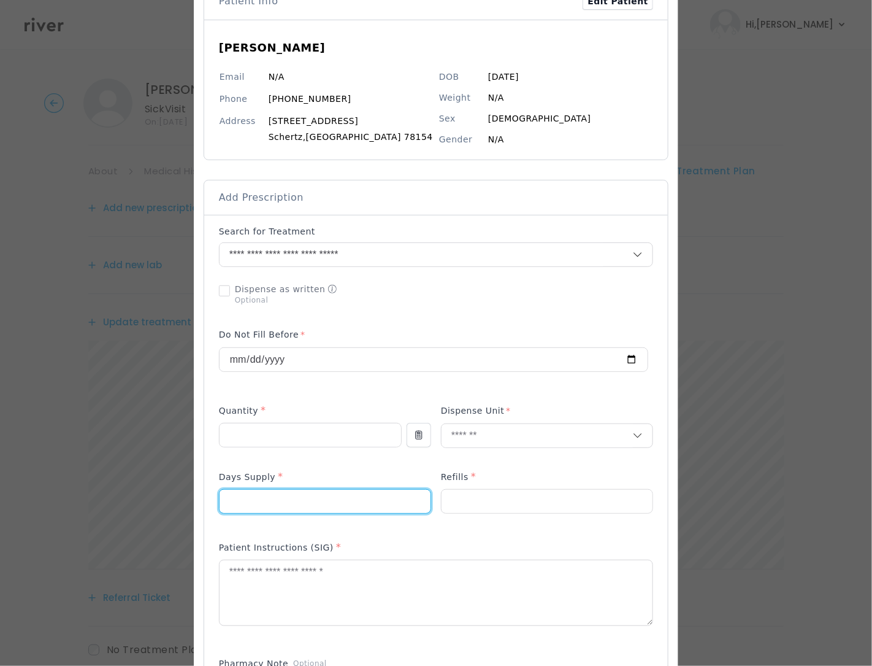
click at [311, 504] on input "number" at bounding box center [325, 500] width 211 height 23
type input "*"
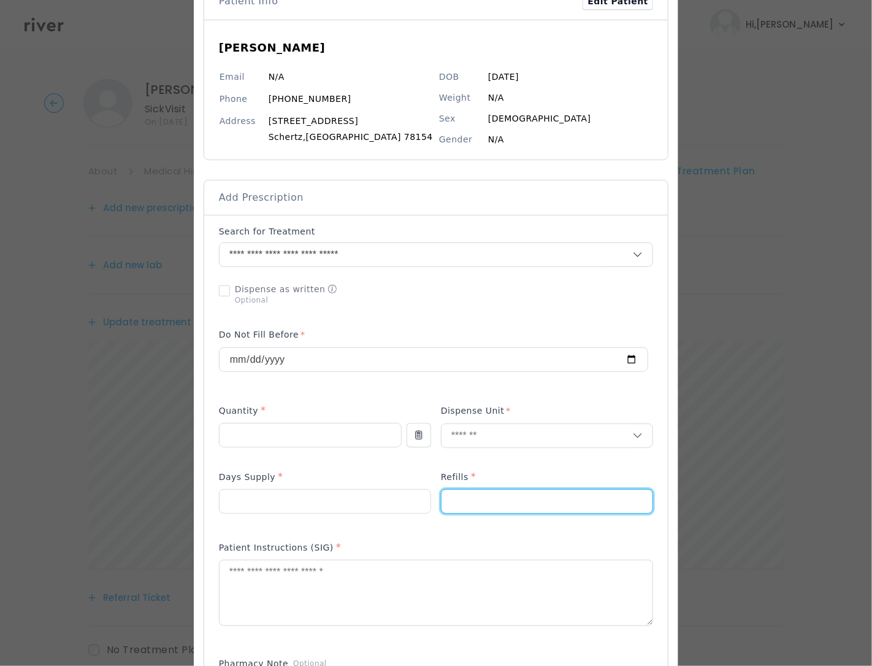
click at [490, 507] on input "number" at bounding box center [547, 500] width 211 height 23
type input "*"
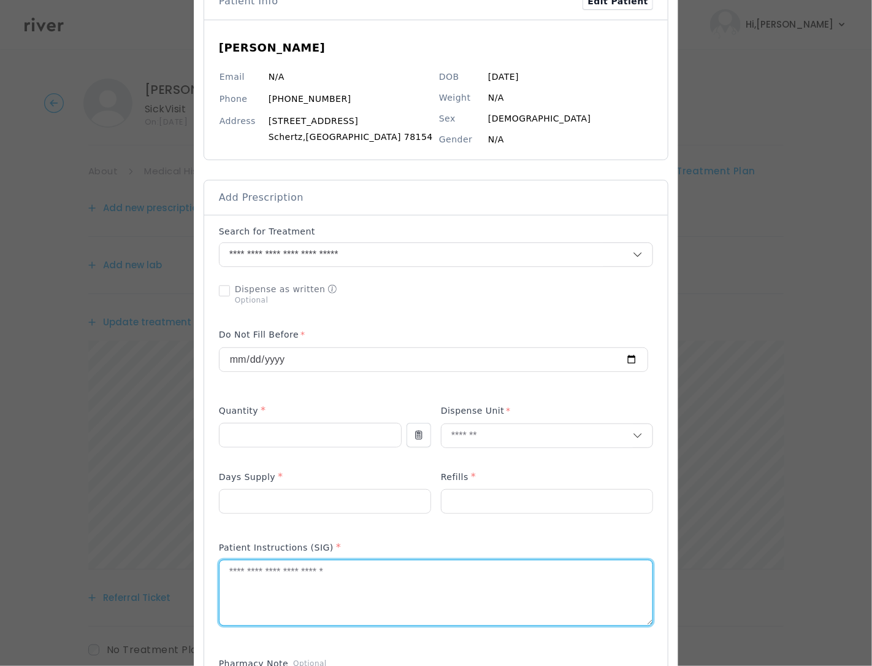
click at [305, 592] on textarea at bounding box center [436, 592] width 433 height 65
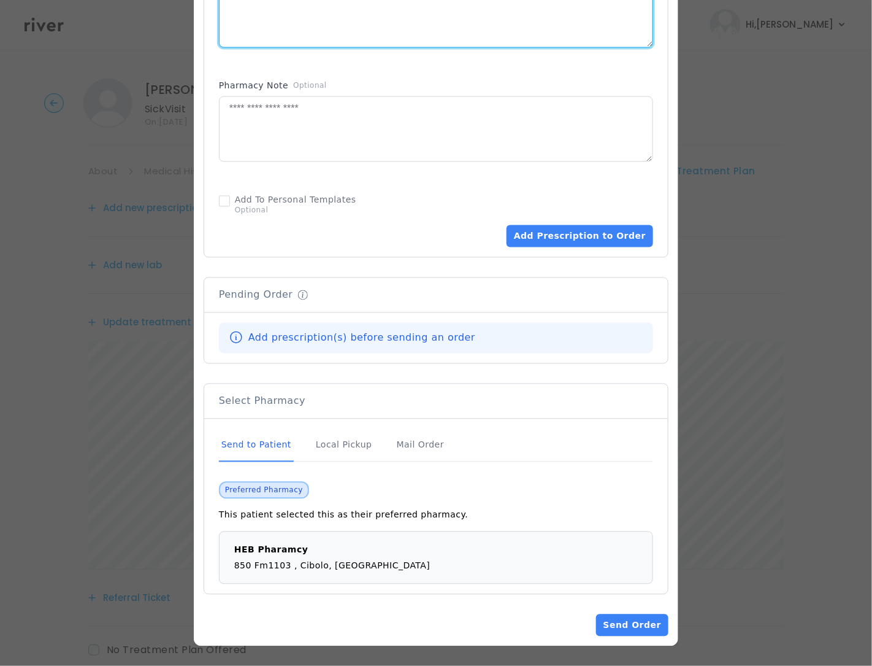
scroll to position [0, 0]
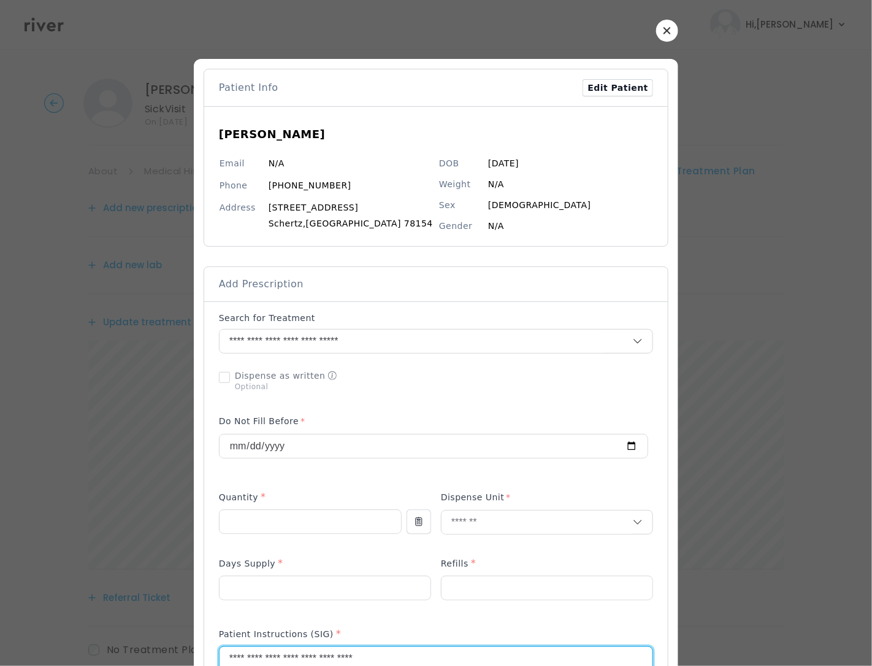
type textarea "**********"
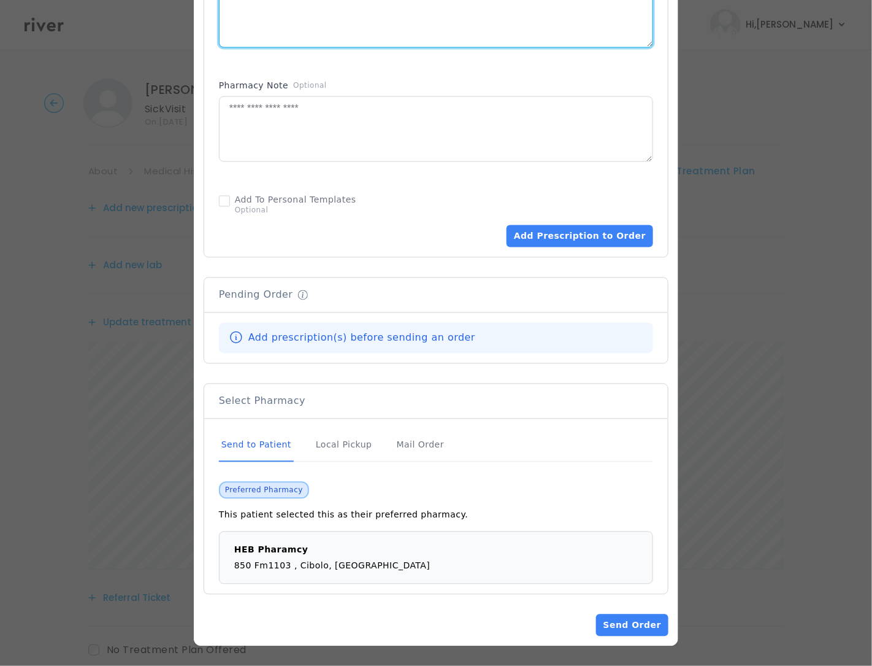
scroll to position [667, 0]
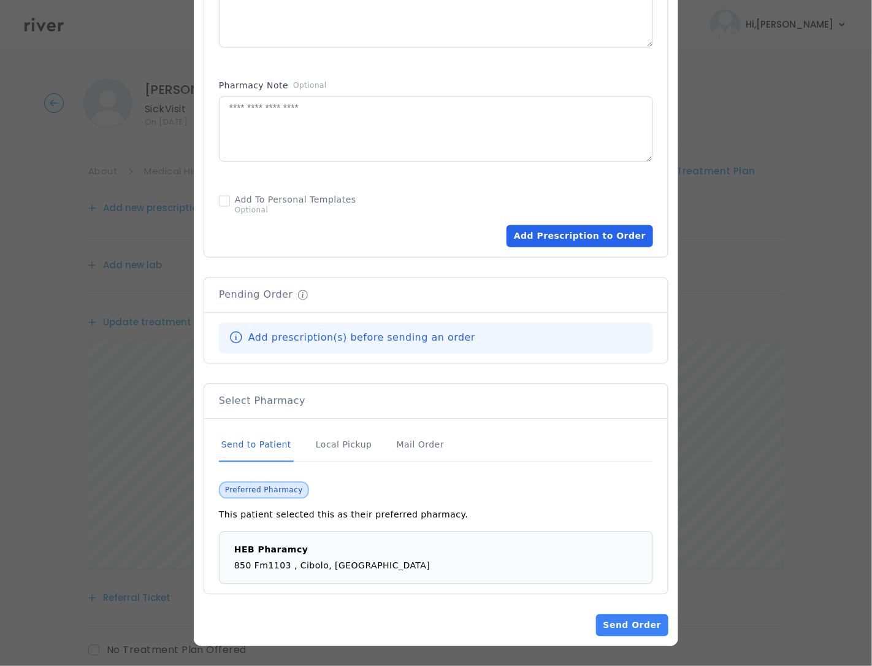
click at [549, 236] on button "Add Prescription to Order" at bounding box center [580, 236] width 147 height 22
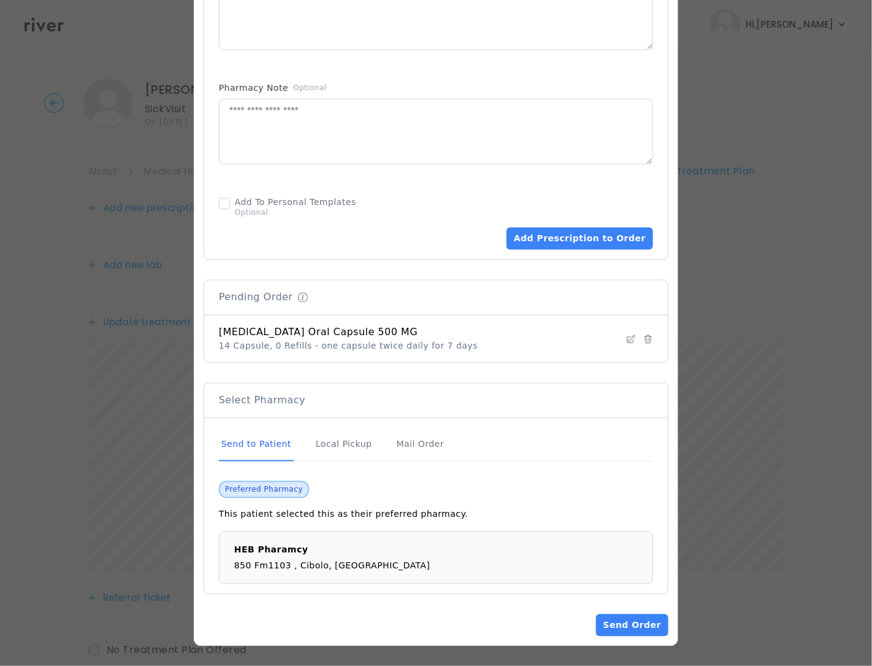
scroll to position [664, 0]
click at [621, 621] on button "Send Order" at bounding box center [632, 625] width 72 height 22
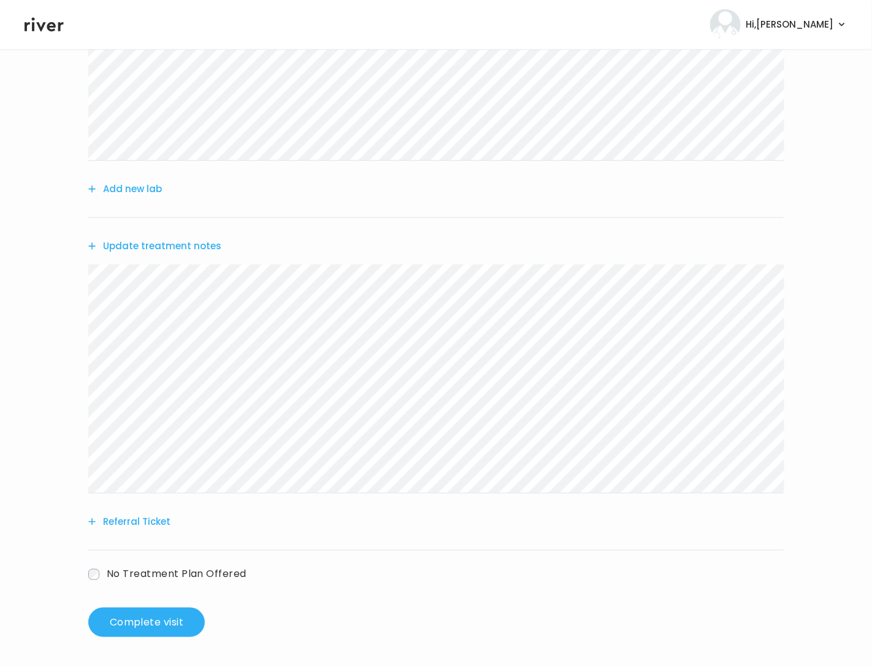
scroll to position [202, 0]
click at [143, 626] on button "Complete visit" at bounding box center [146, 621] width 117 height 29
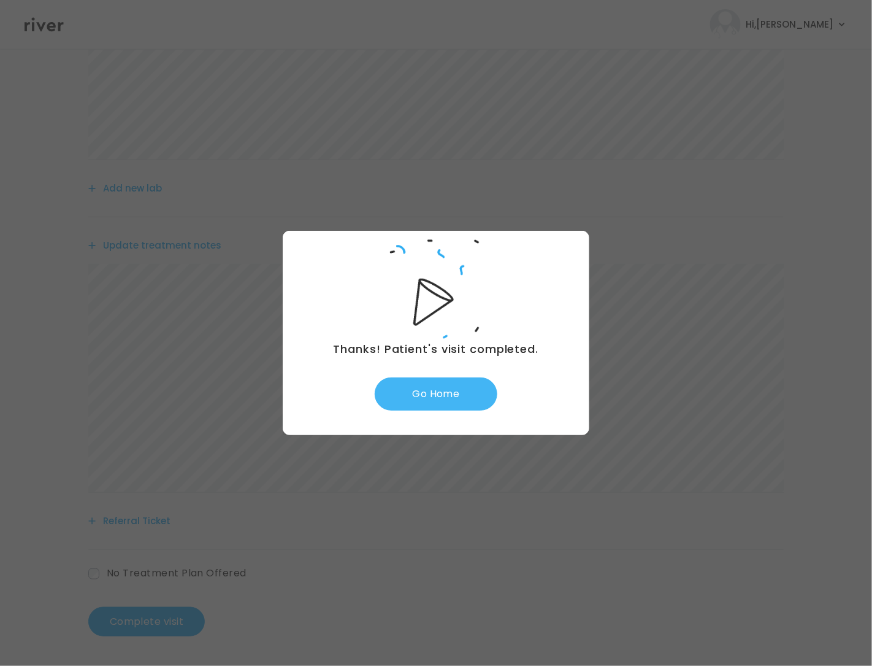
click at [419, 385] on button "Go Home" at bounding box center [436, 393] width 123 height 33
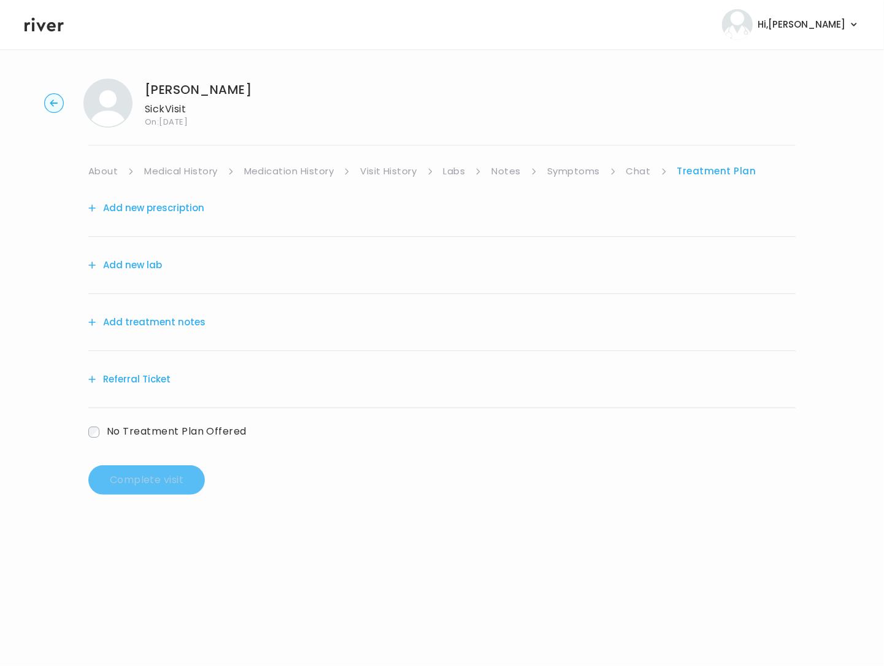
click at [96, 167] on link "About" at bounding box center [102, 171] width 29 height 17
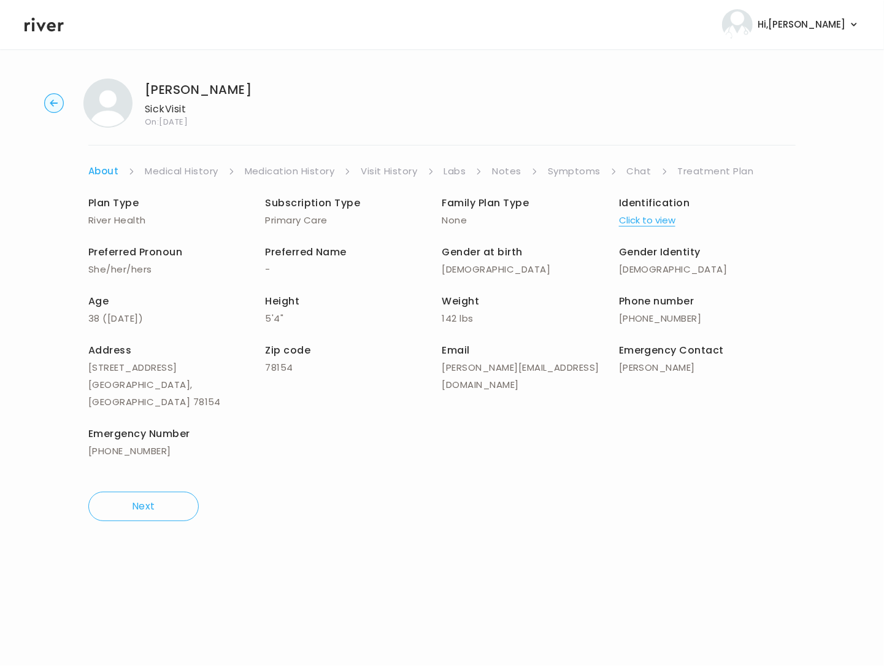
click at [589, 170] on link "Symptoms" at bounding box center [574, 171] width 53 height 17
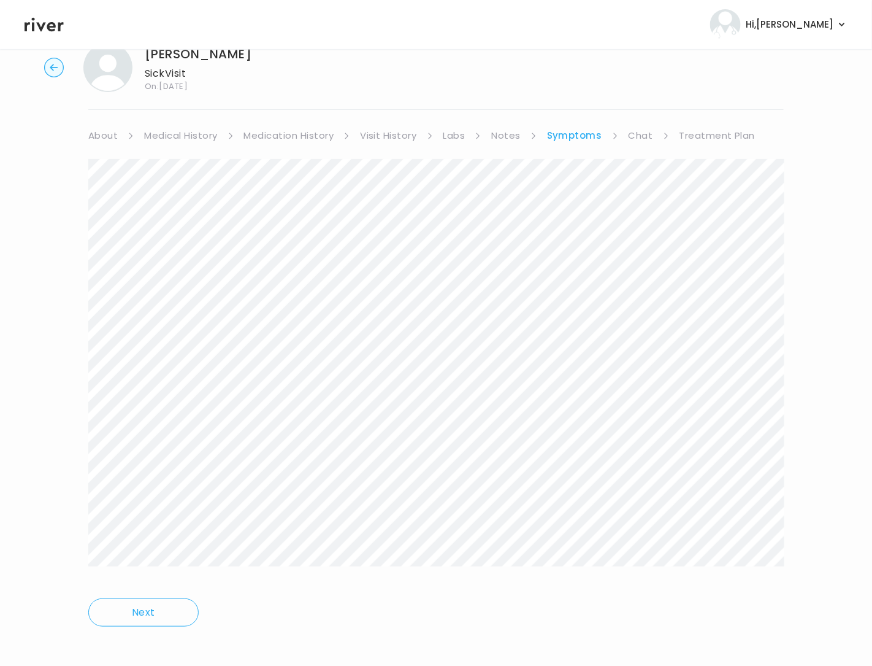
scroll to position [44, 0]
